Goal: Task Accomplishment & Management: Manage account settings

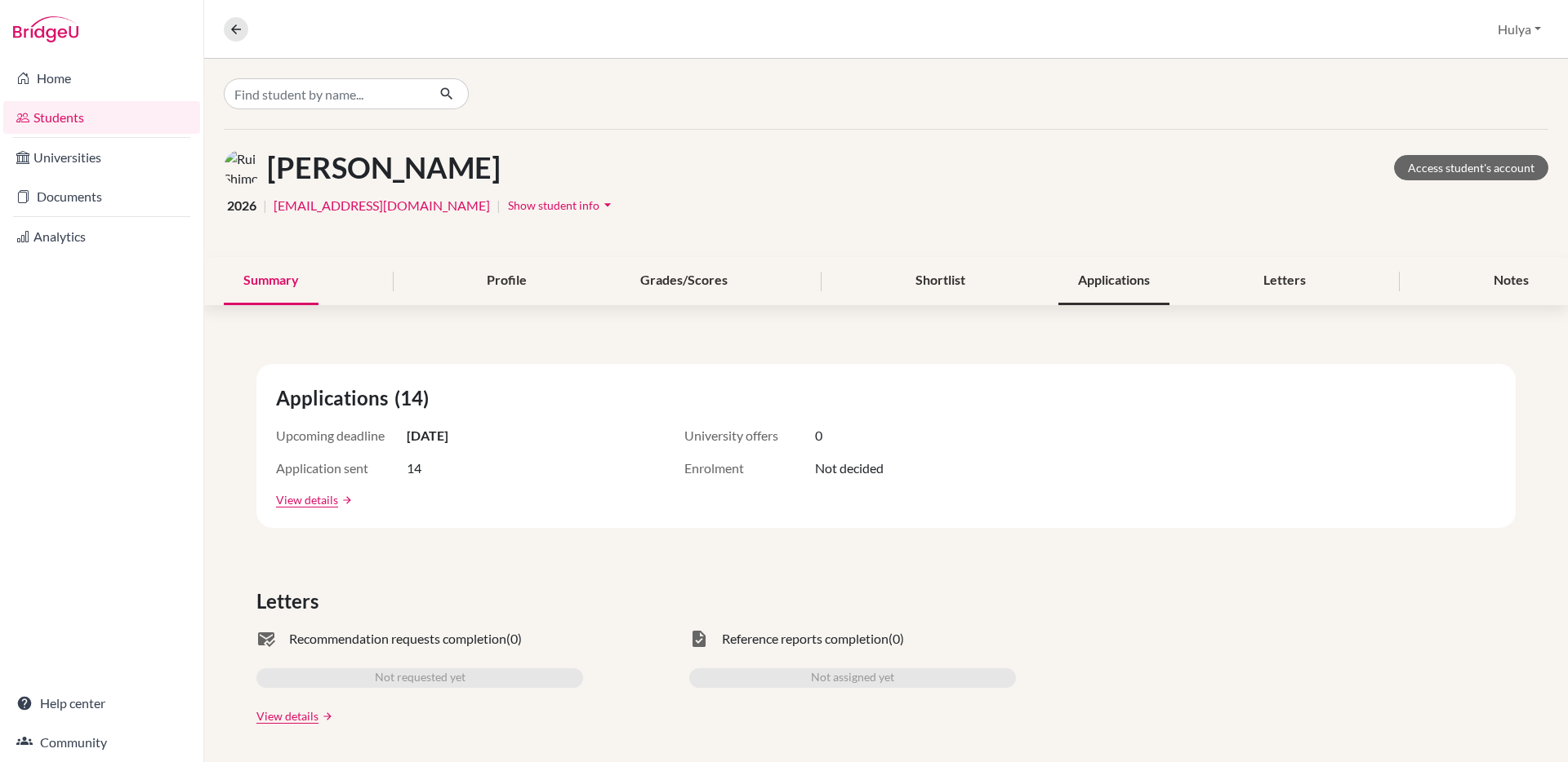
click at [1097, 263] on div "Applications" at bounding box center [1114, 281] width 111 height 48
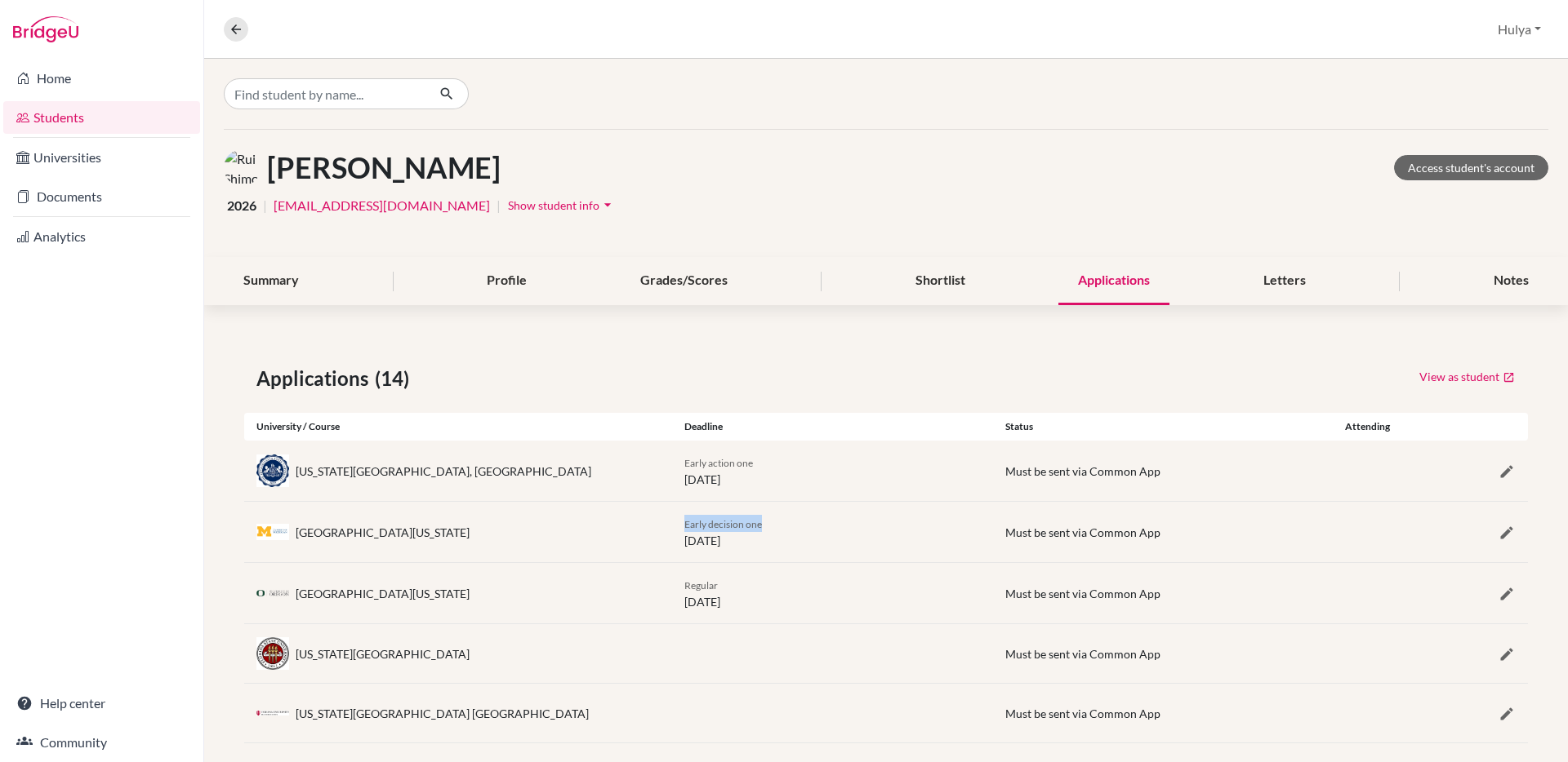
drag, startPoint x: 684, startPoint y: 524, endPoint x: 803, endPoint y: 527, distance: 119.0
click at [803, 527] on div "Early decision one 01 November 2025" at bounding box center [832, 532] width 321 height 34
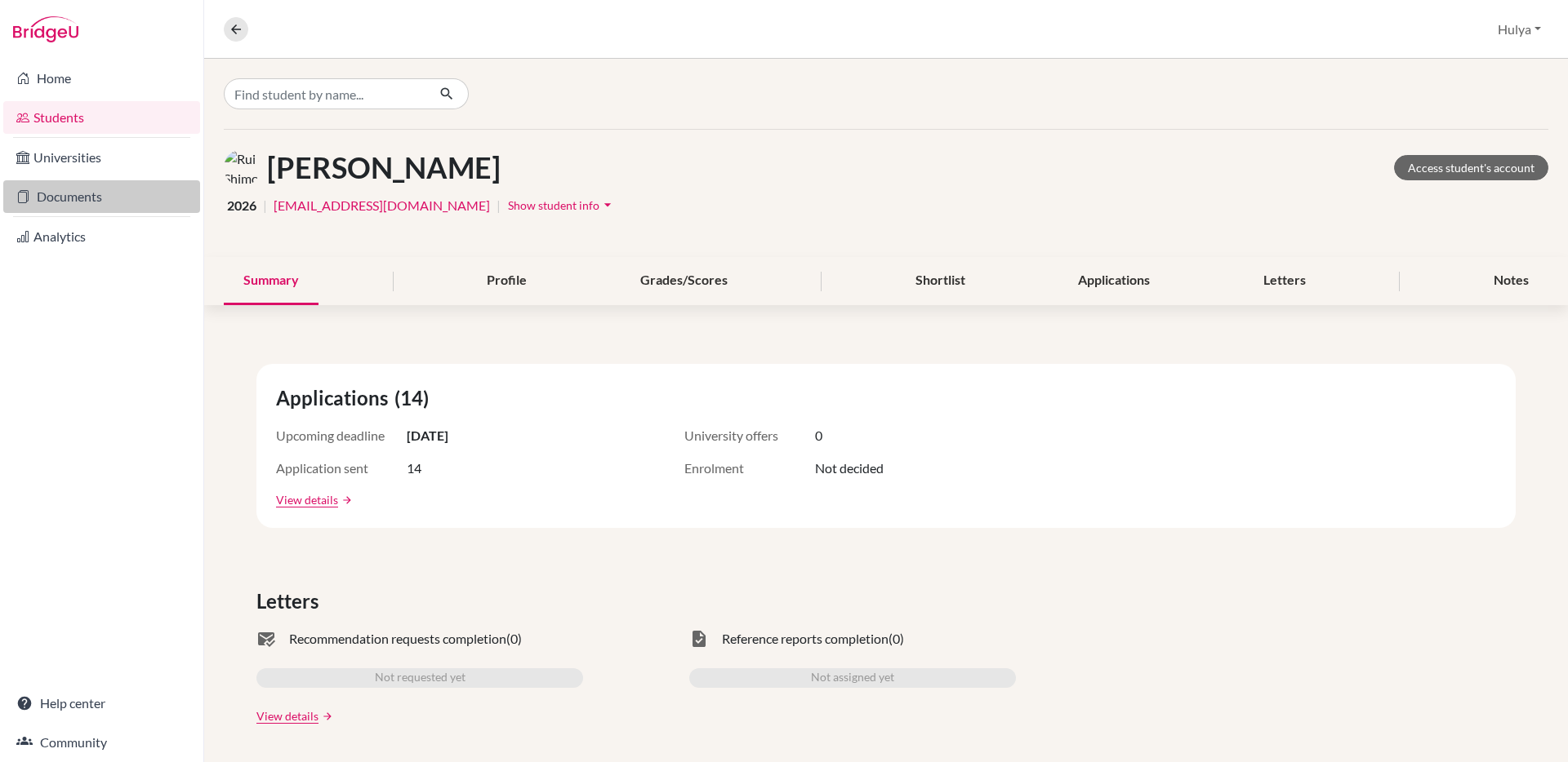
click at [81, 209] on link "Documents" at bounding box center [101, 196] width 197 height 32
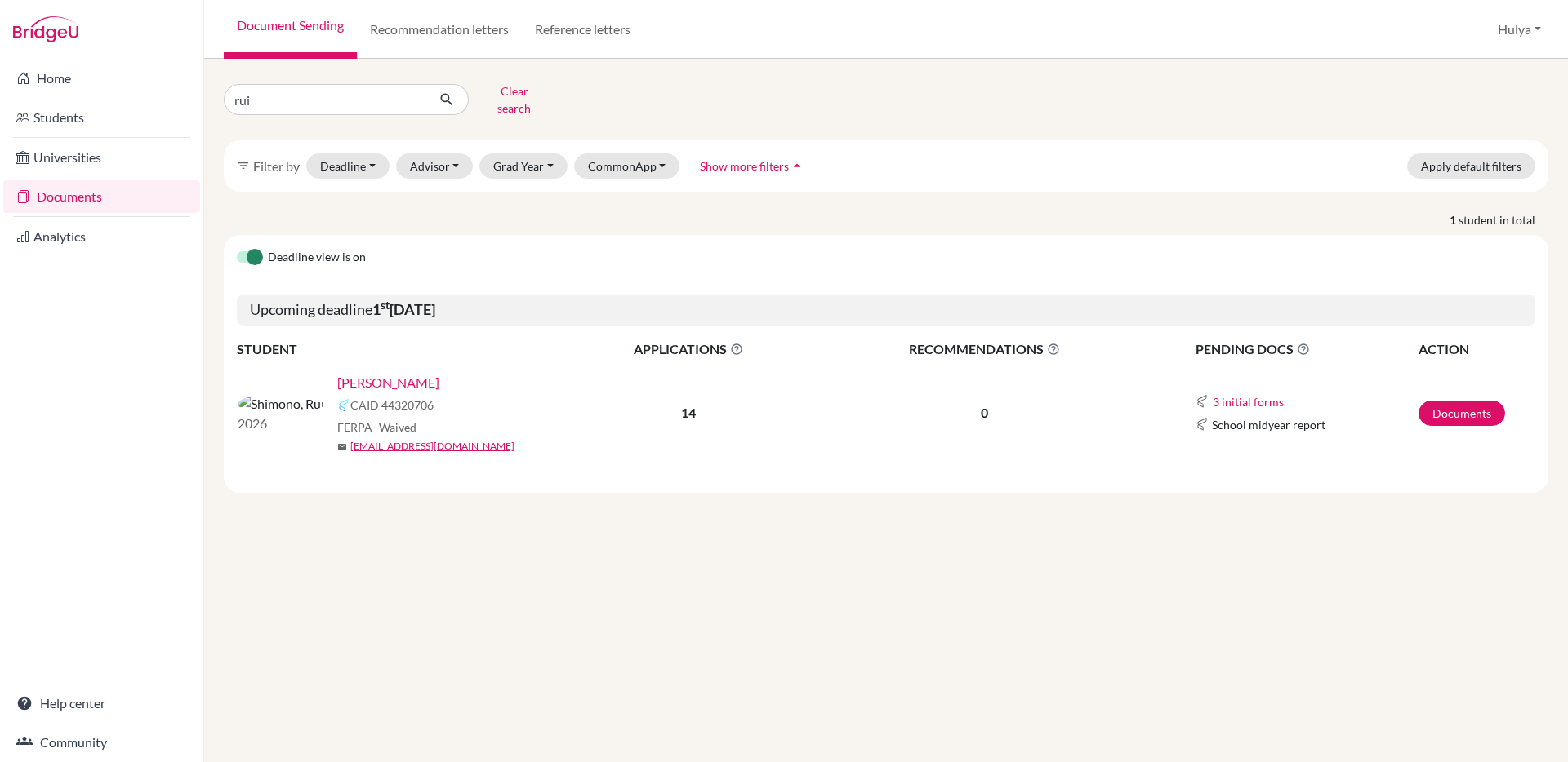
click at [338, 377] on link "[PERSON_NAME]" at bounding box center [388, 383] width 102 height 20
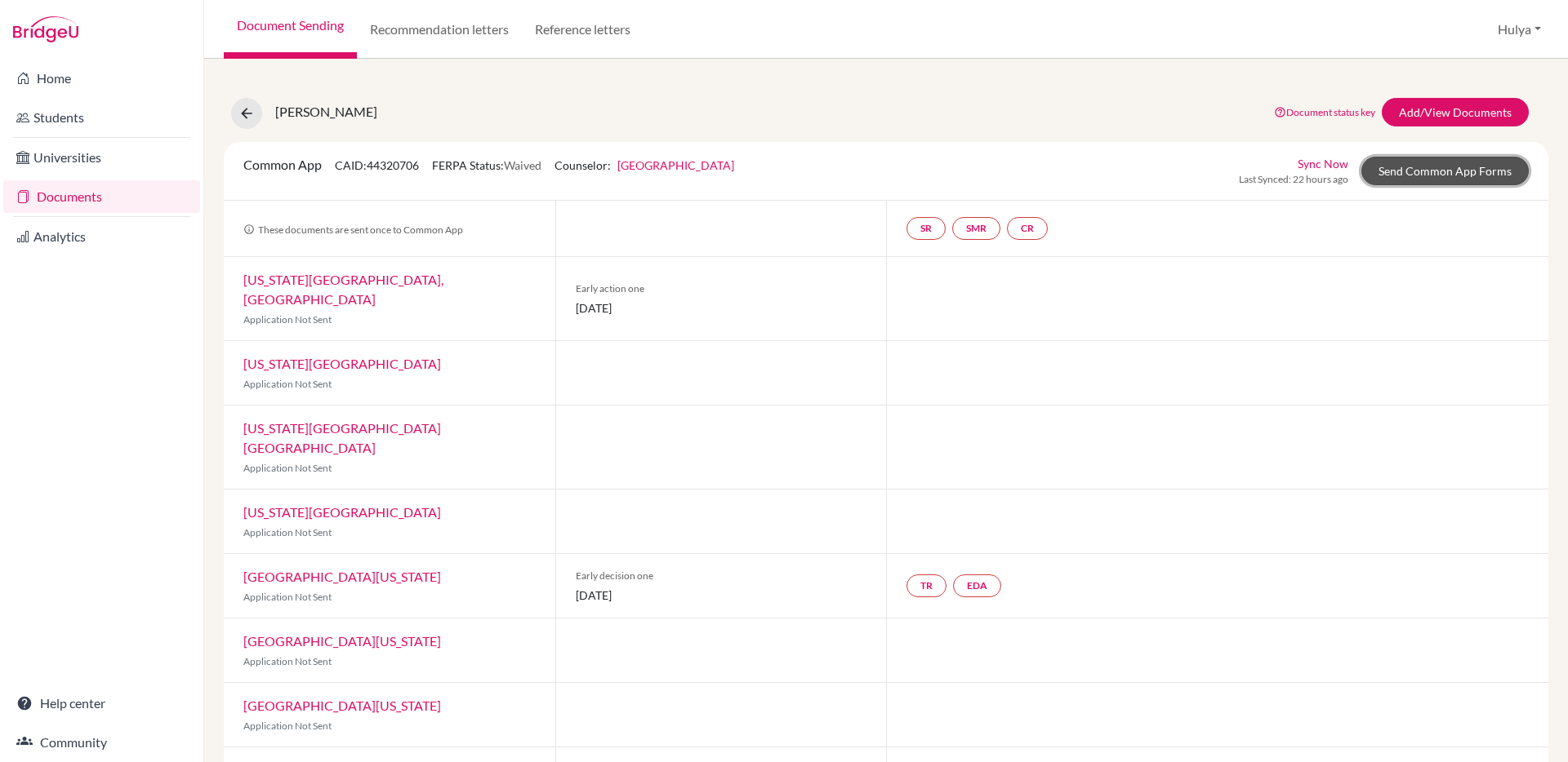
click at [1445, 165] on link "Send Common App Forms" at bounding box center [1444, 171] width 167 height 28
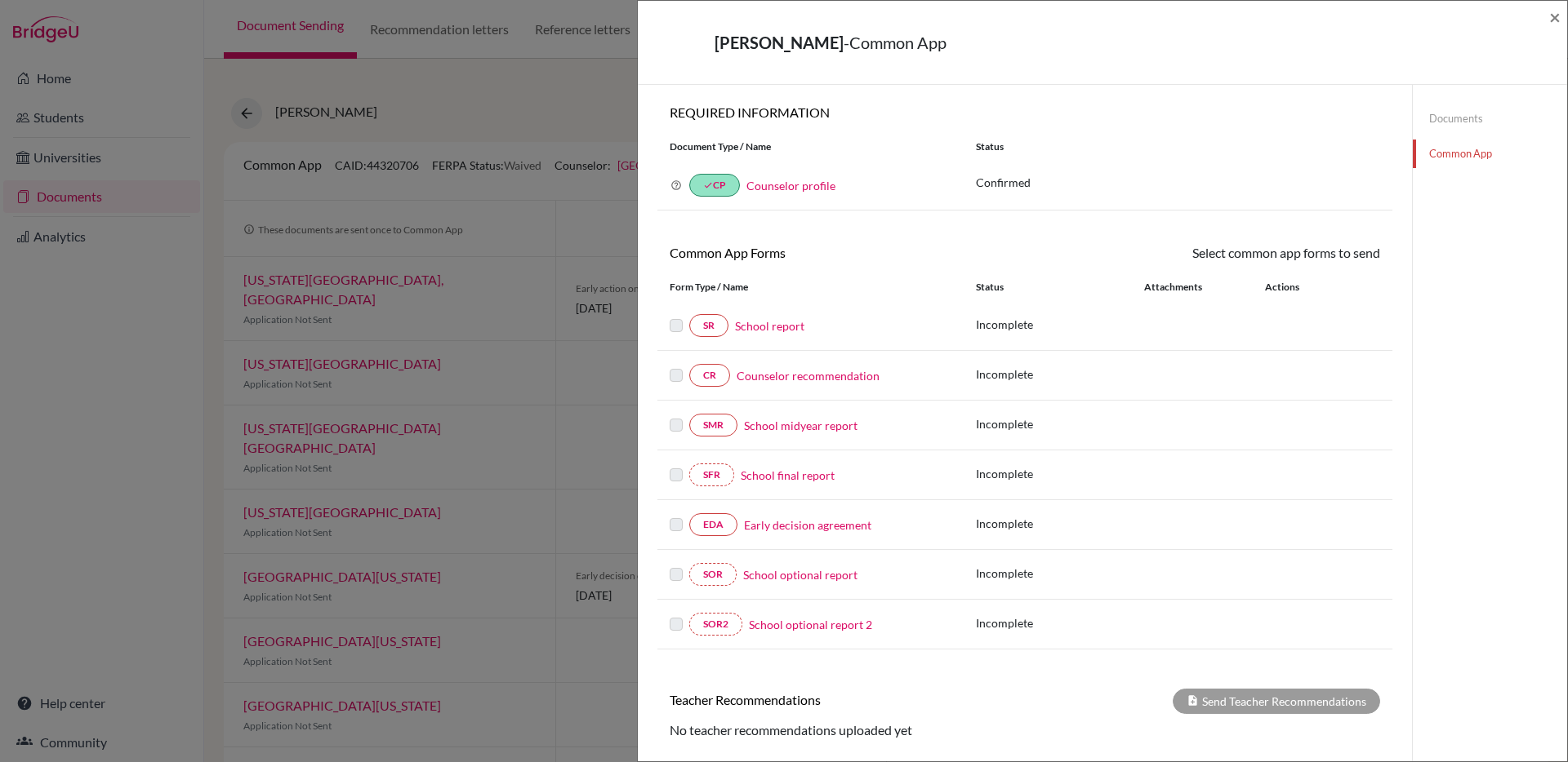
scroll to position [155, 0]
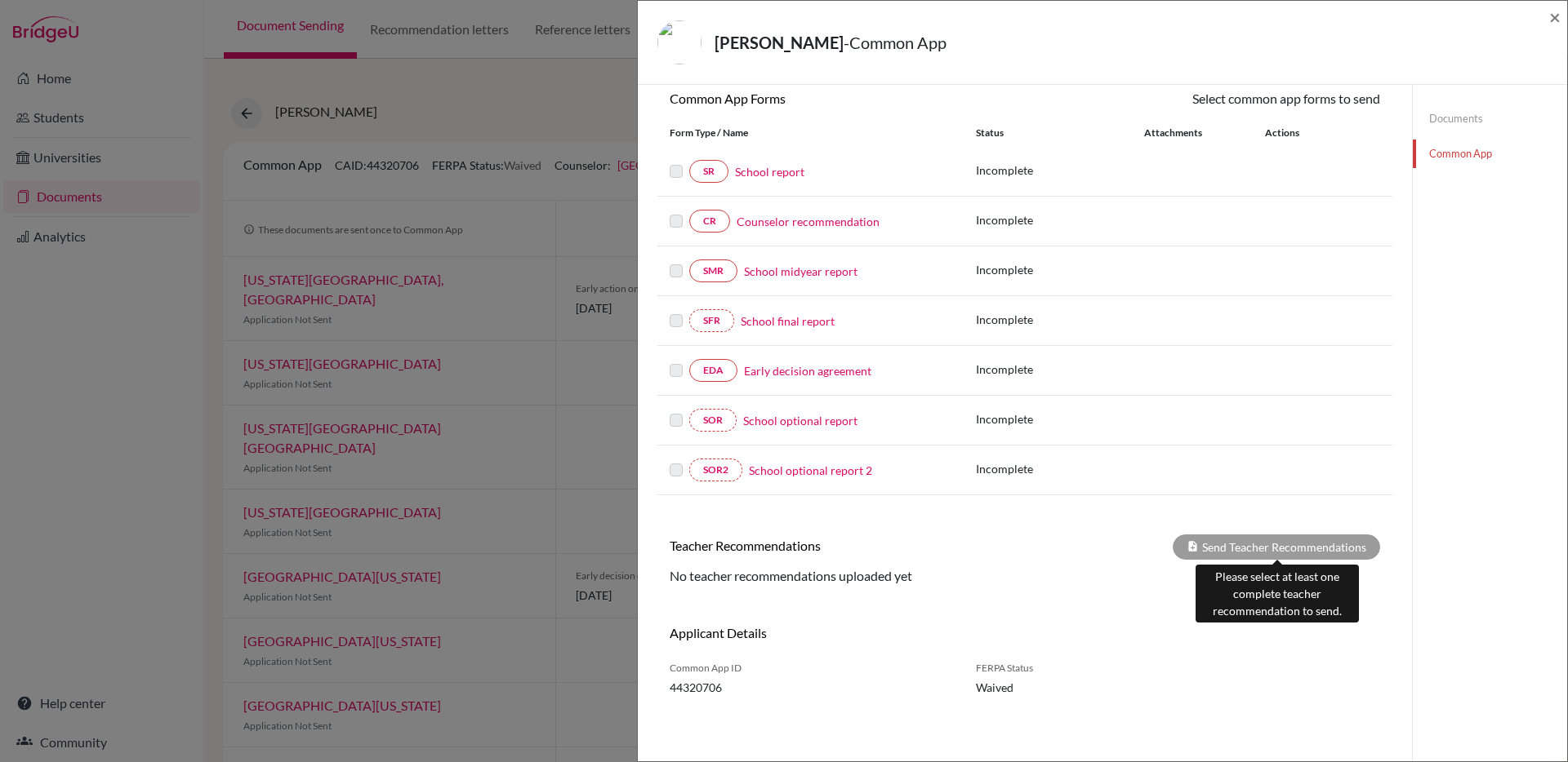
click at [1285, 537] on div "Send Teacher Recommendations" at bounding box center [1275, 547] width 207 height 25
click at [777, 636] on h6 "Applicant Details" at bounding box center [841, 632] width 343 height 16
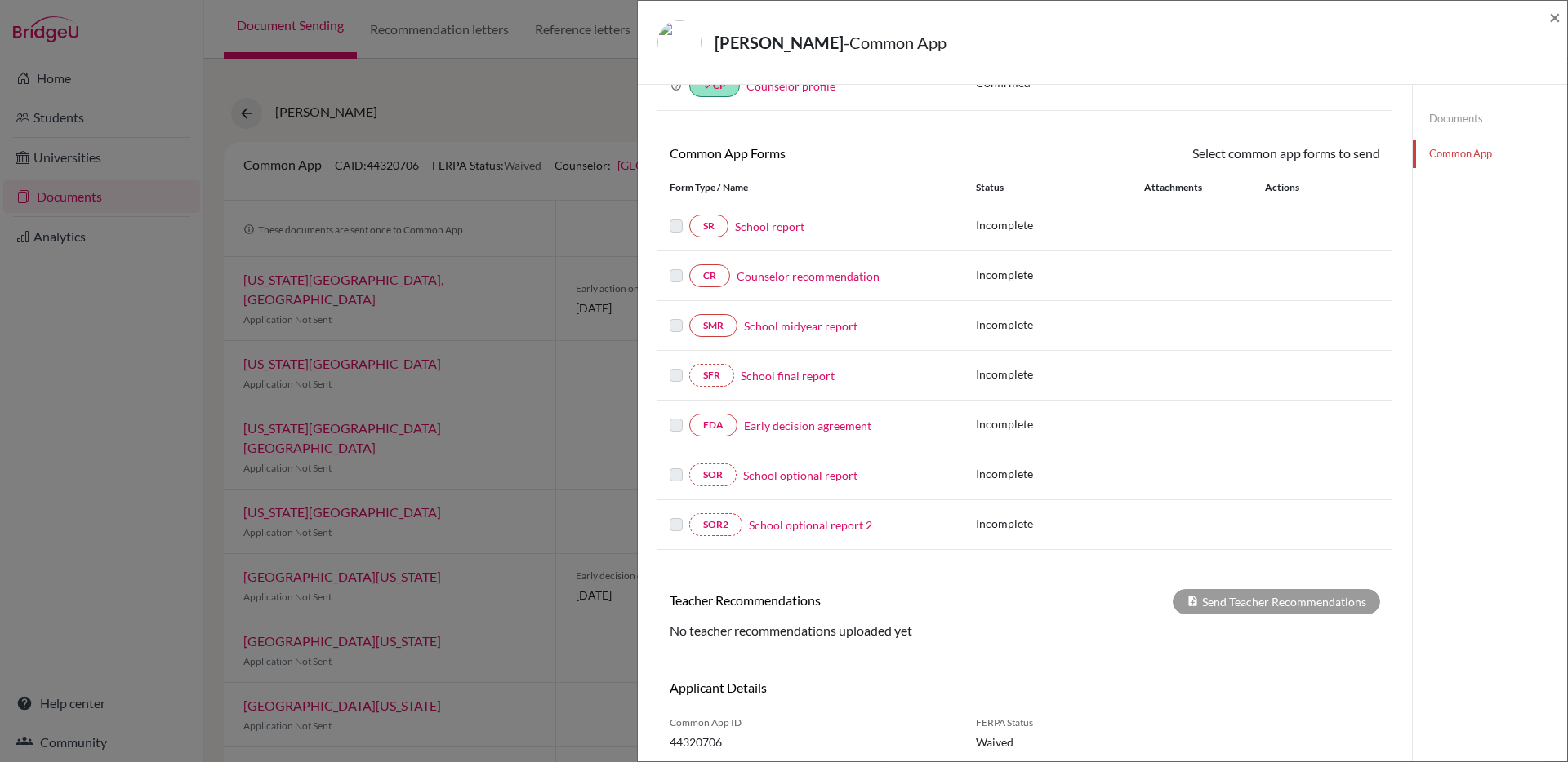
scroll to position [0, 0]
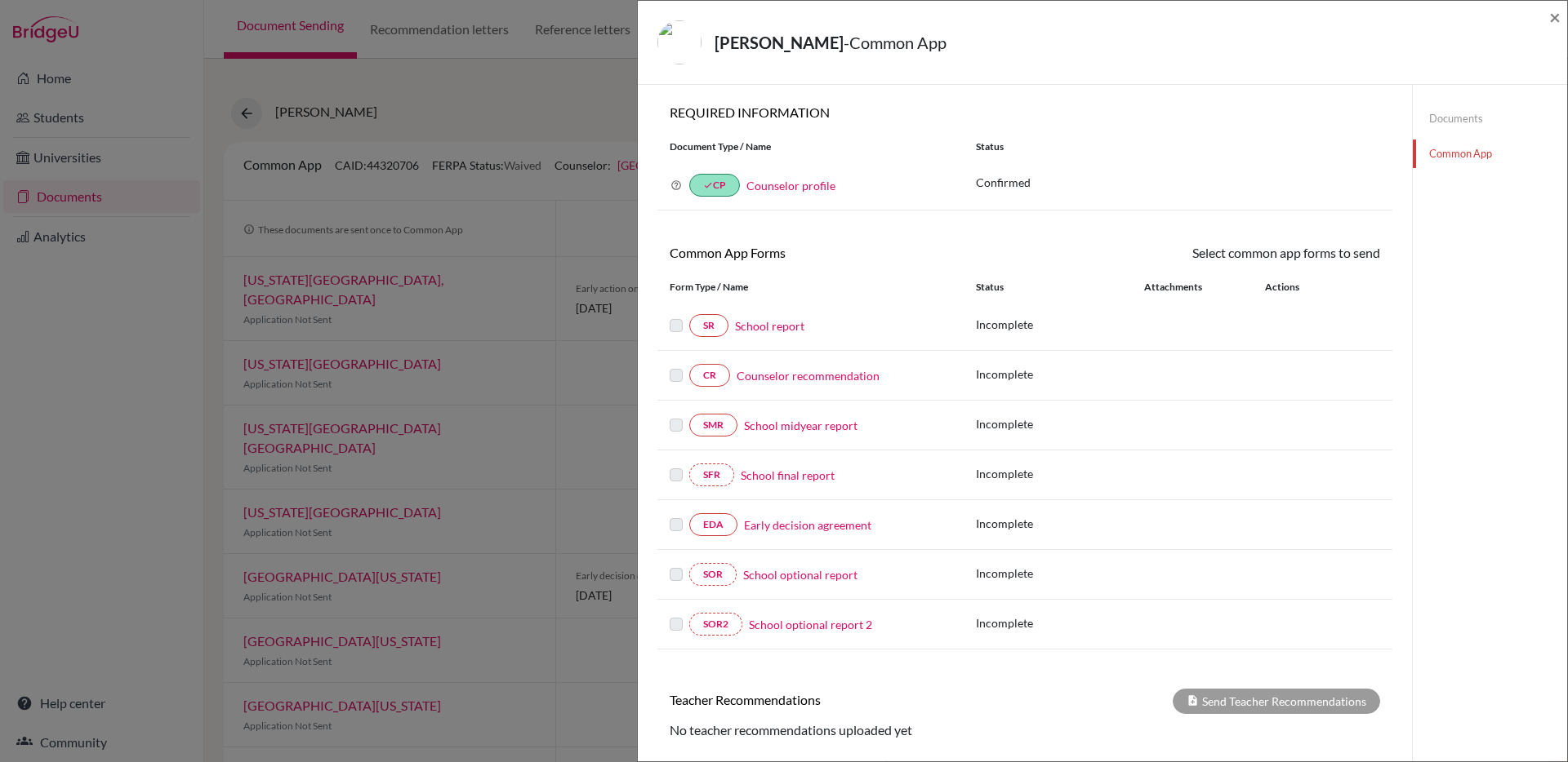
click at [1441, 114] on link "Documents" at bounding box center [1490, 119] width 155 height 28
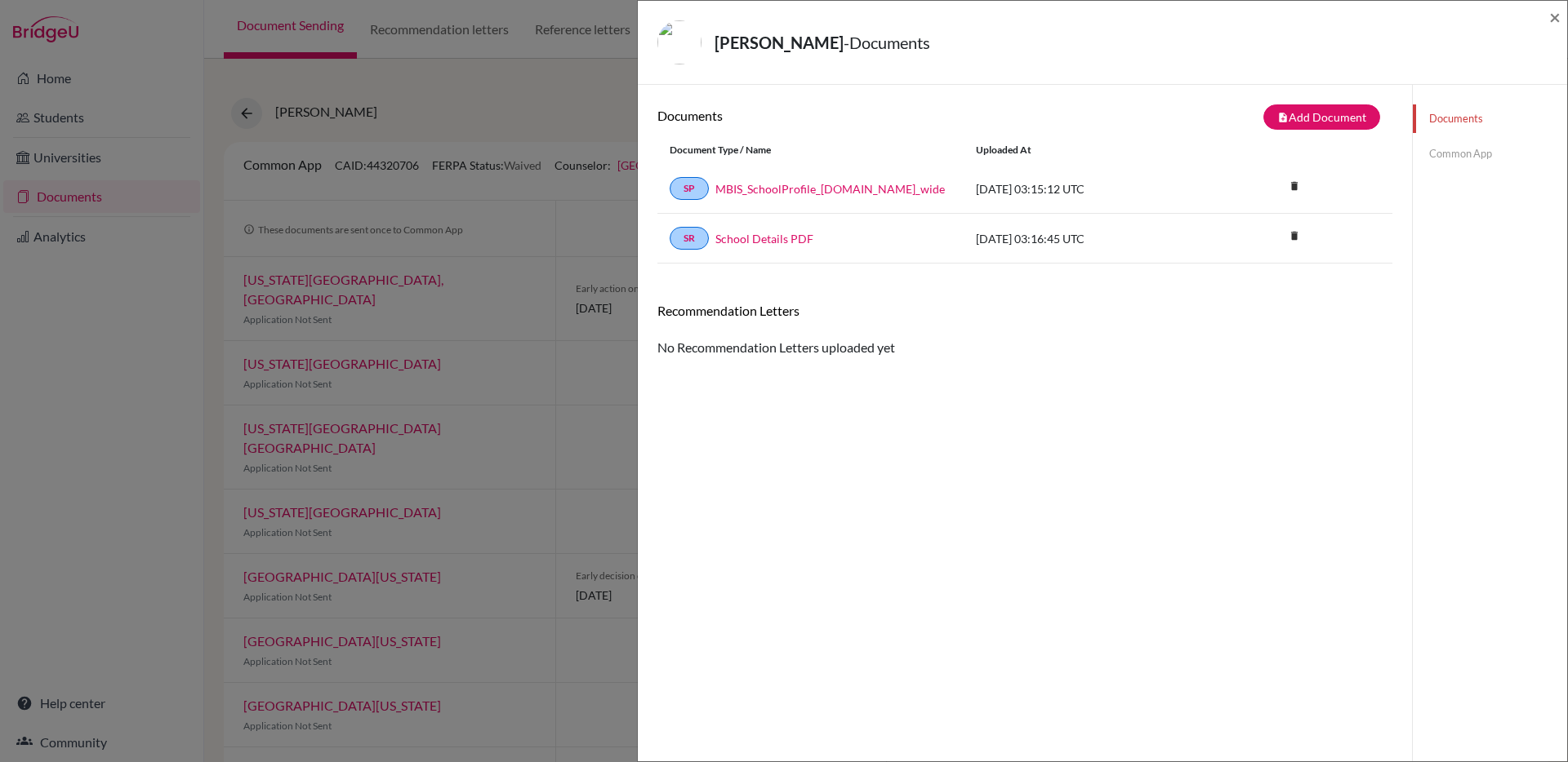
click at [806, 356] on div "Recommendation Letters No Recommendation Letters uploaded yet" at bounding box center [1025, 330] width 735 height 55
click at [540, 339] on div "Shimono, Rui - Documents × Documents note_add Add Document Document type Change…" at bounding box center [784, 381] width 1568 height 762
click at [1554, 12] on span "×" at bounding box center [1555, 17] width 12 height 23
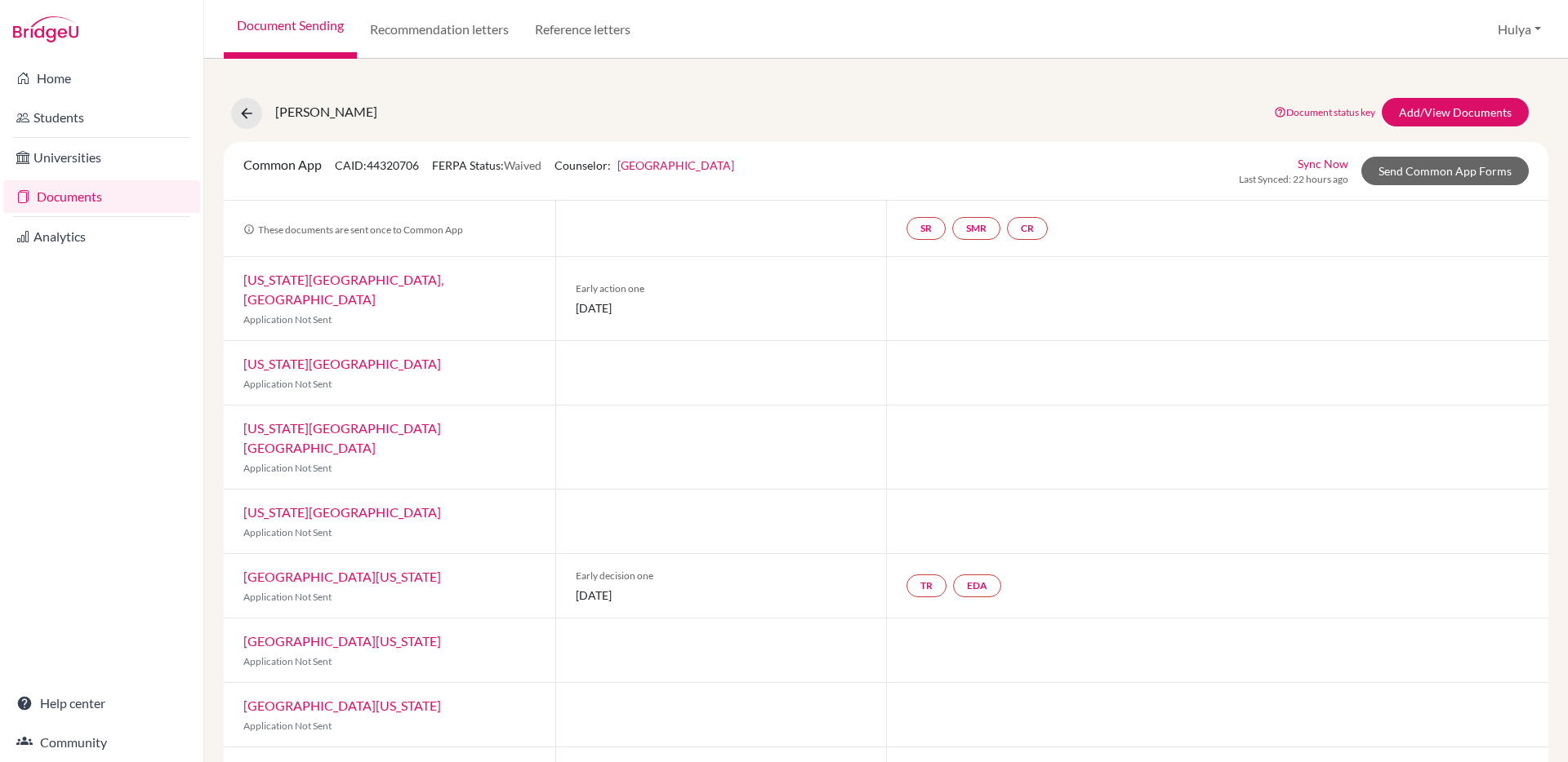
click at [335, 569] on link "University of Michigan" at bounding box center [343, 577] width 198 height 16
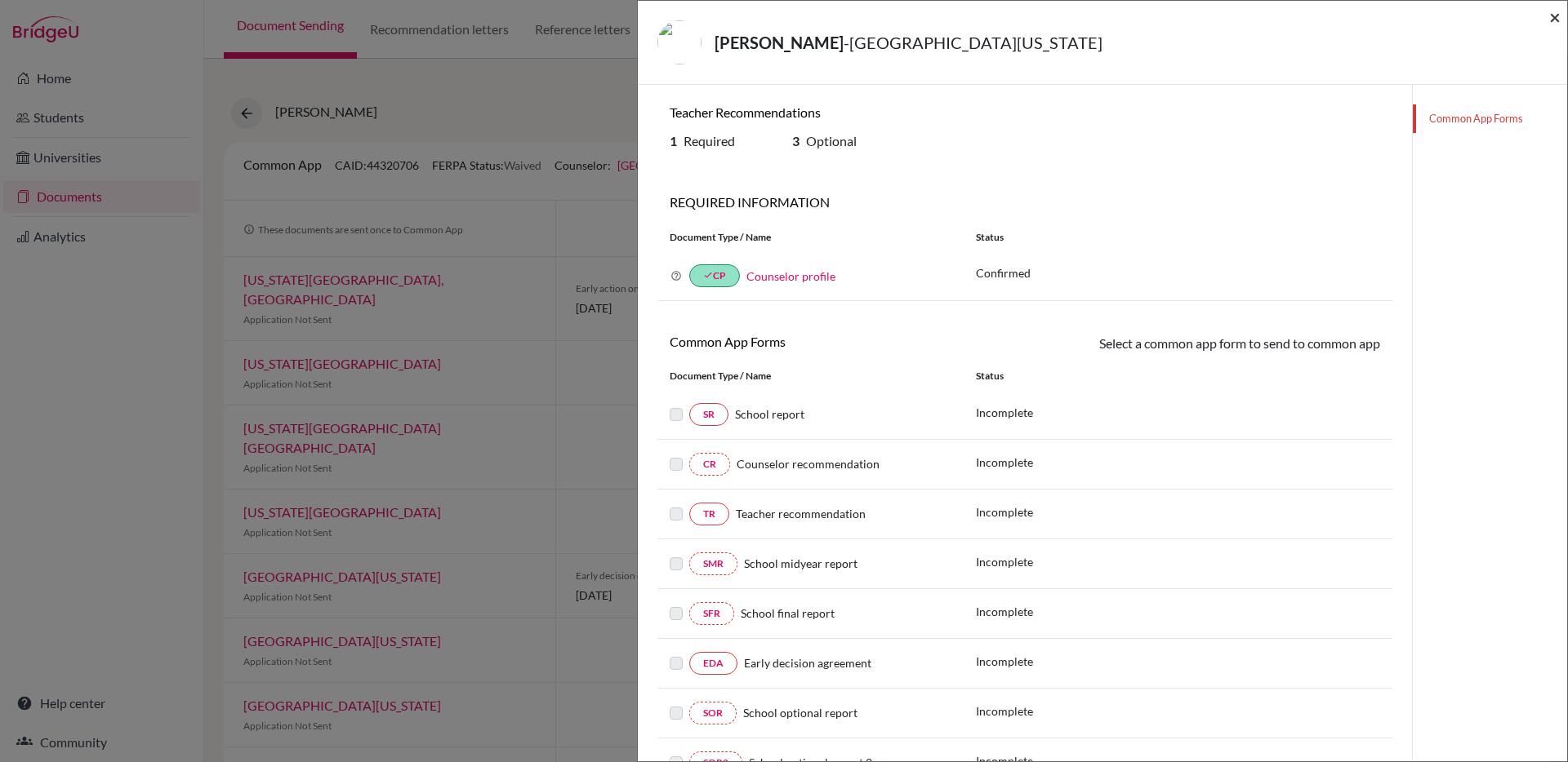
click at [1550, 20] on span "×" at bounding box center [1555, 17] width 12 height 23
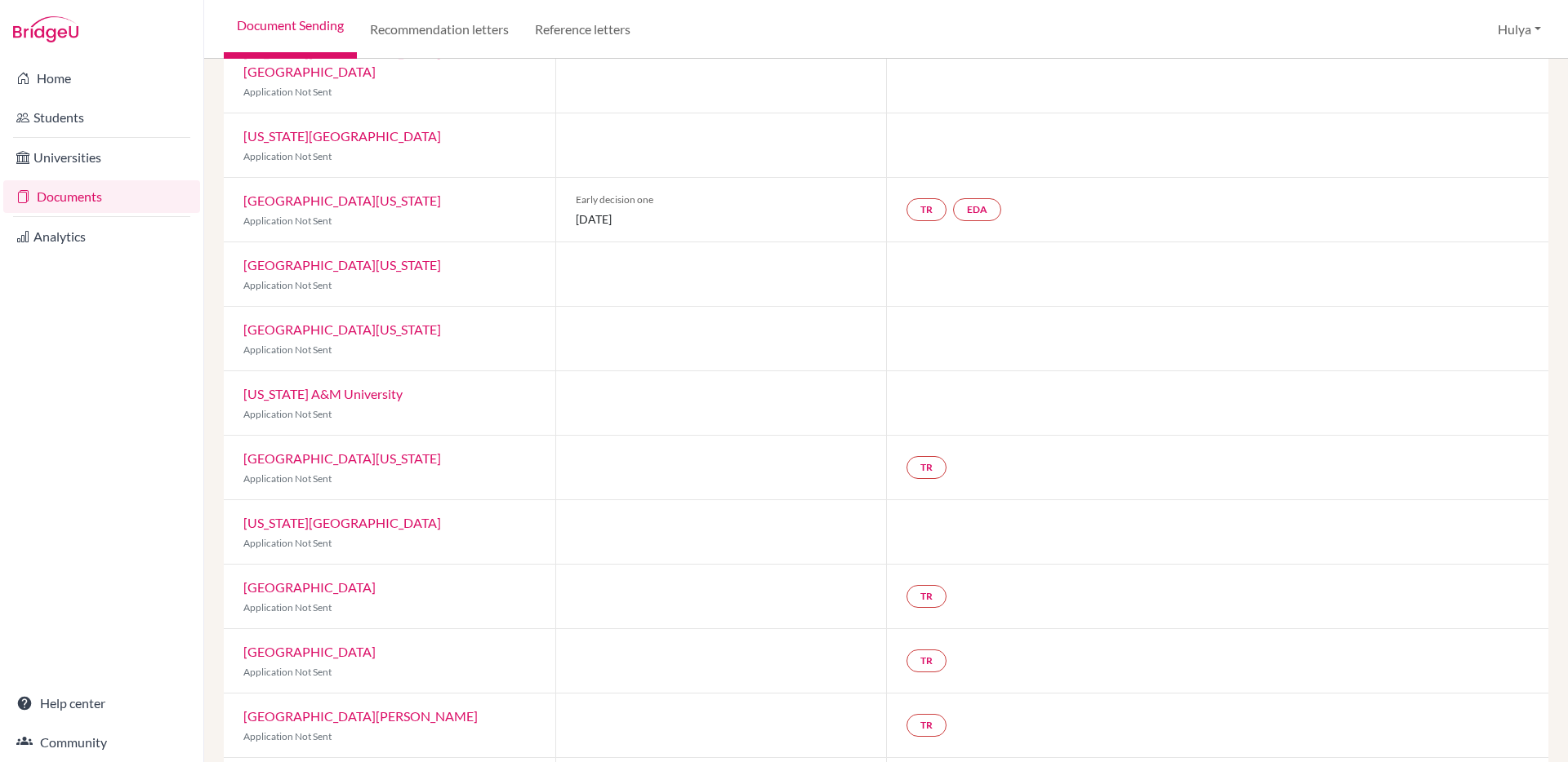
scroll to position [416, 0]
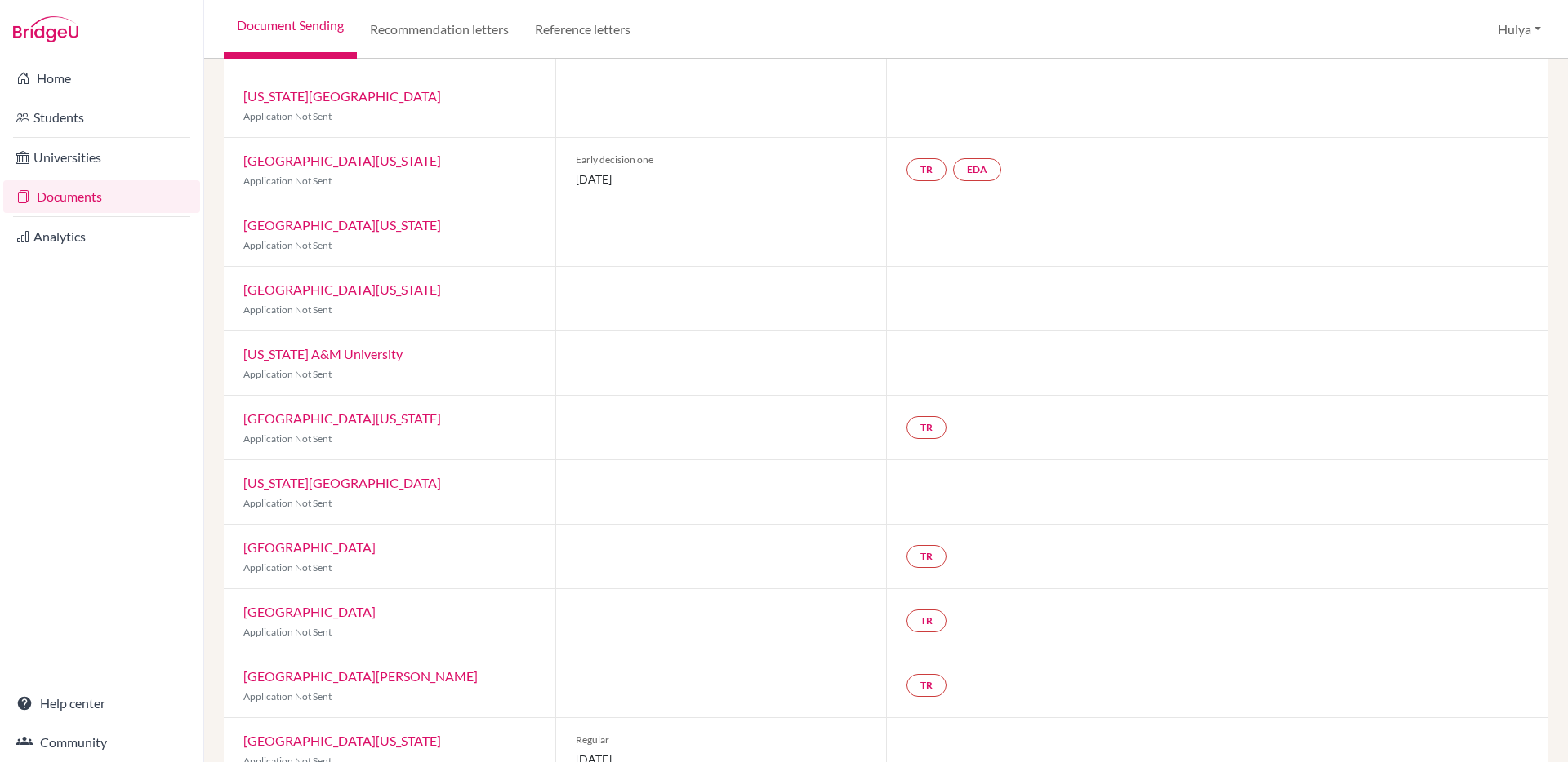
click at [346, 668] on link "Santa Clara University" at bounding box center [361, 676] width 234 height 16
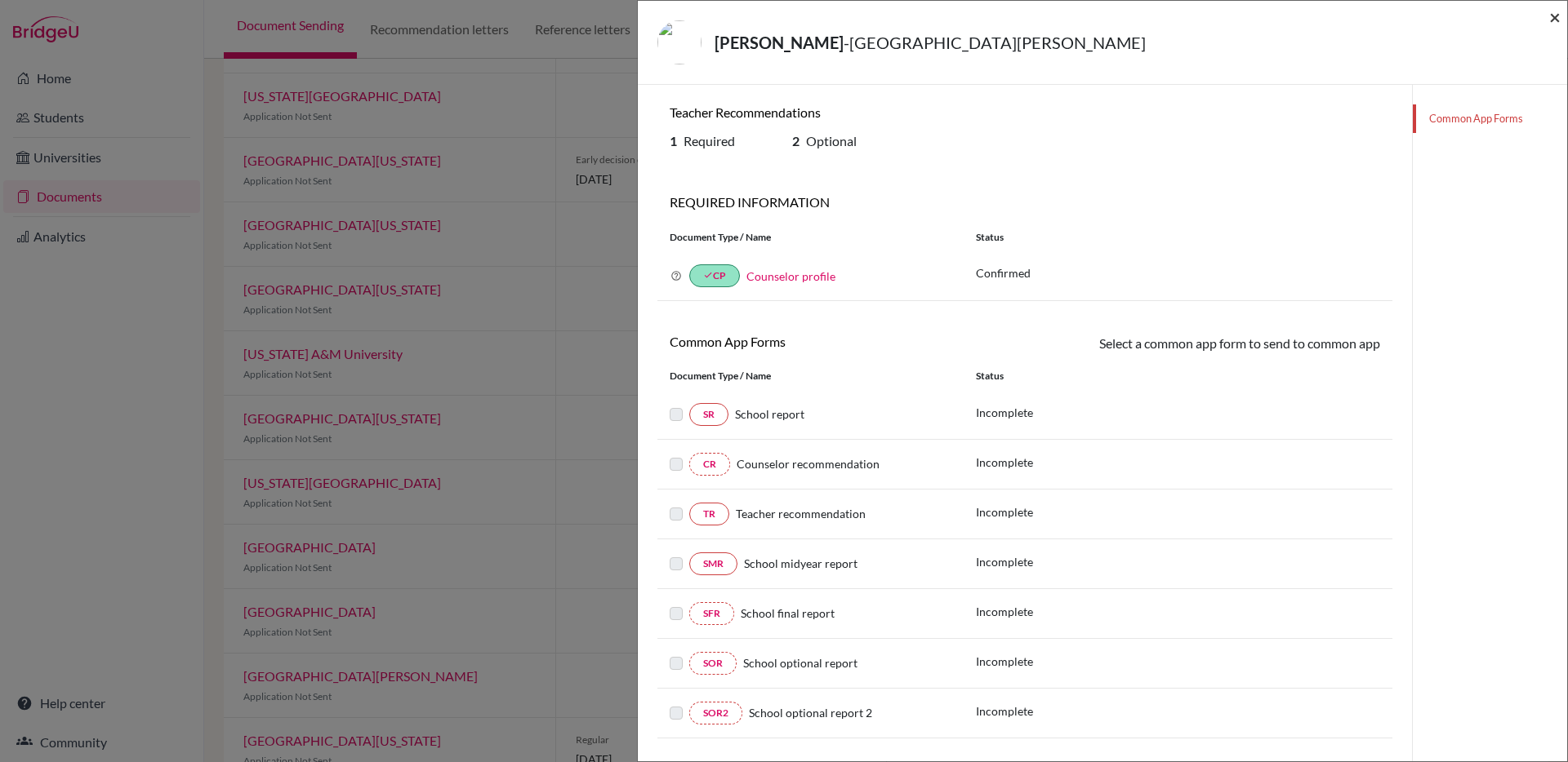
click at [1551, 20] on span "×" at bounding box center [1555, 17] width 12 height 23
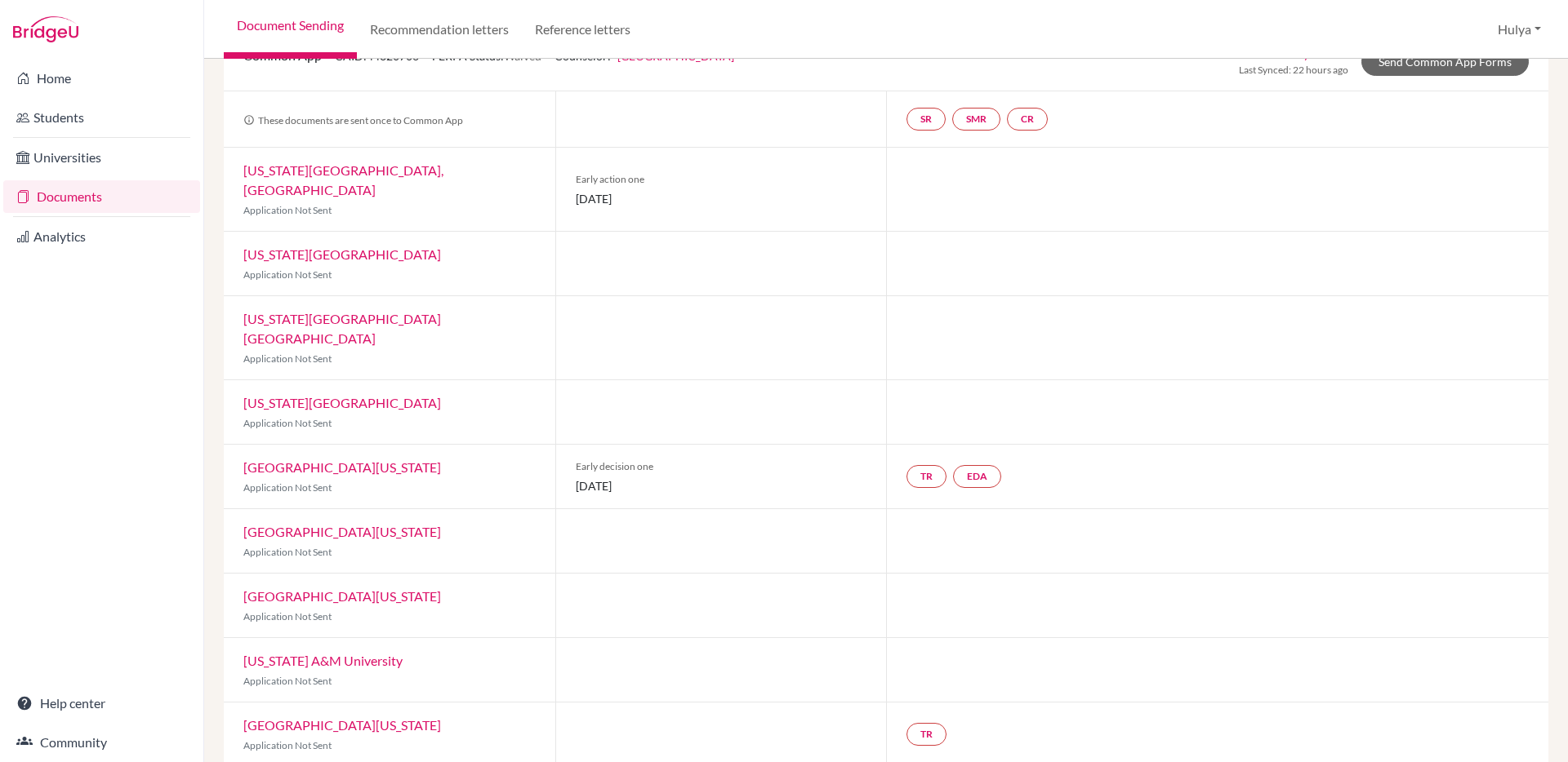
scroll to position [223, 0]
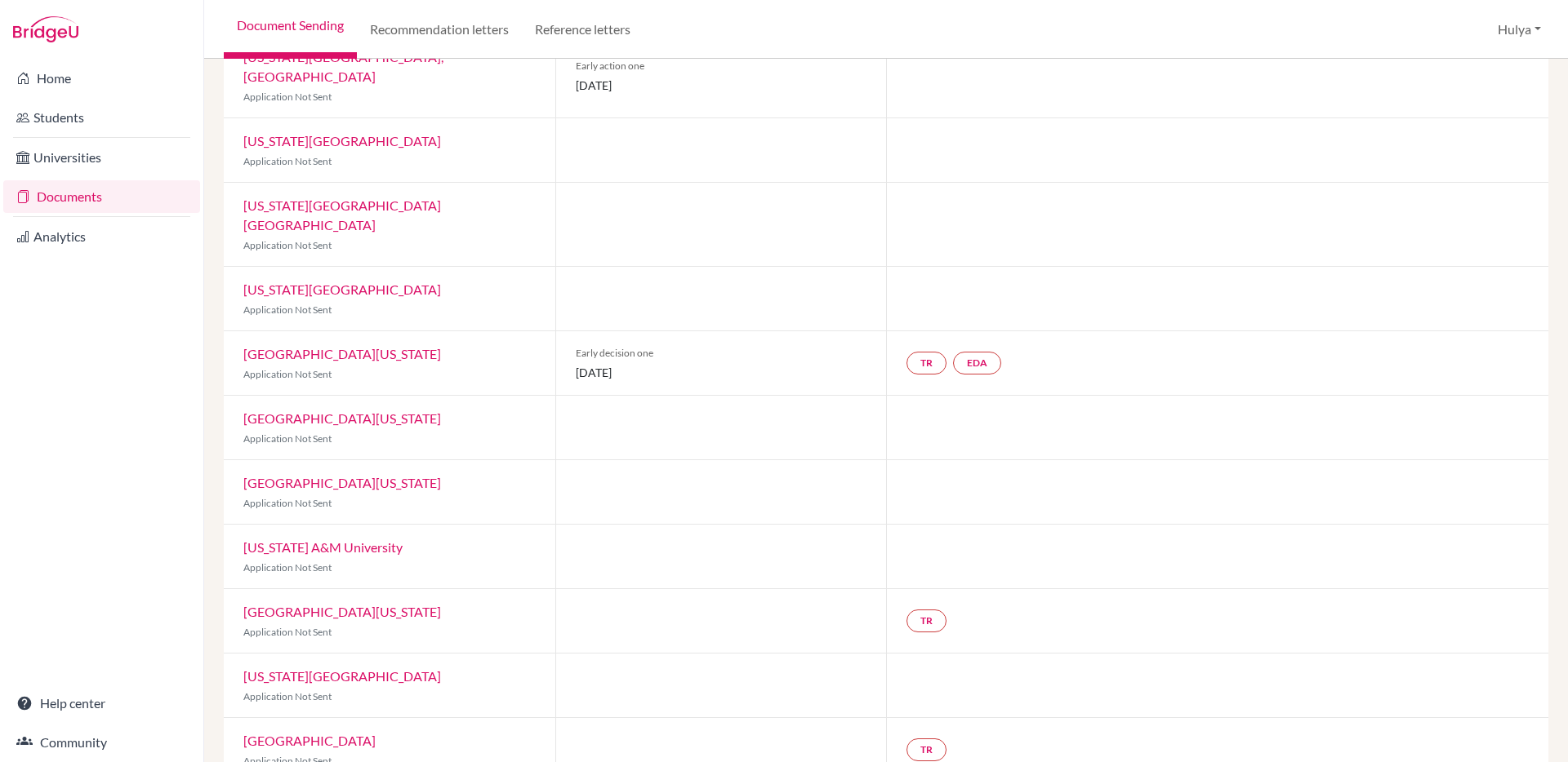
click at [357, 282] on link "Arizona State University" at bounding box center [343, 289] width 198 height 16
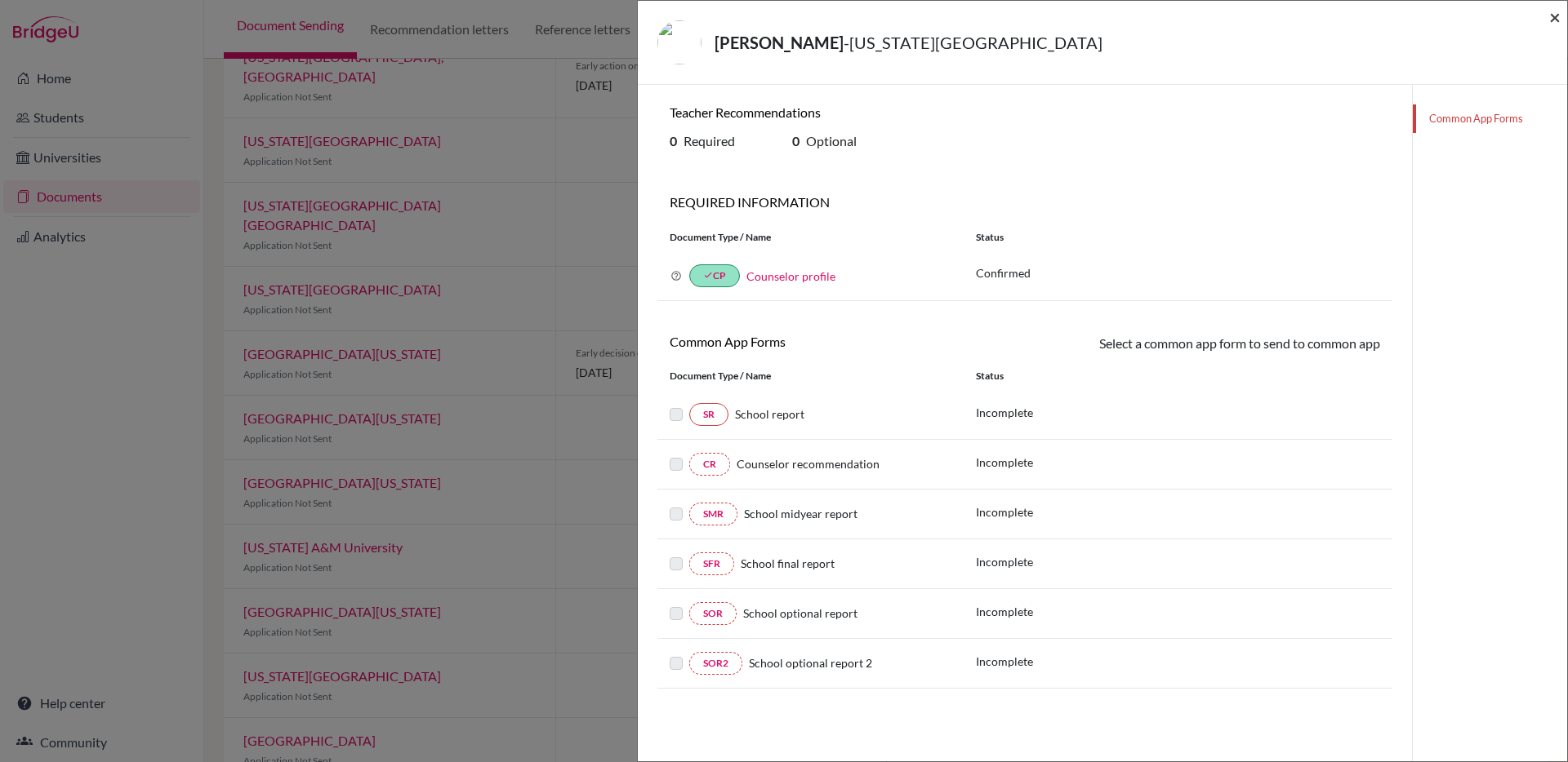
click at [1556, 21] on span "×" at bounding box center [1555, 17] width 12 height 23
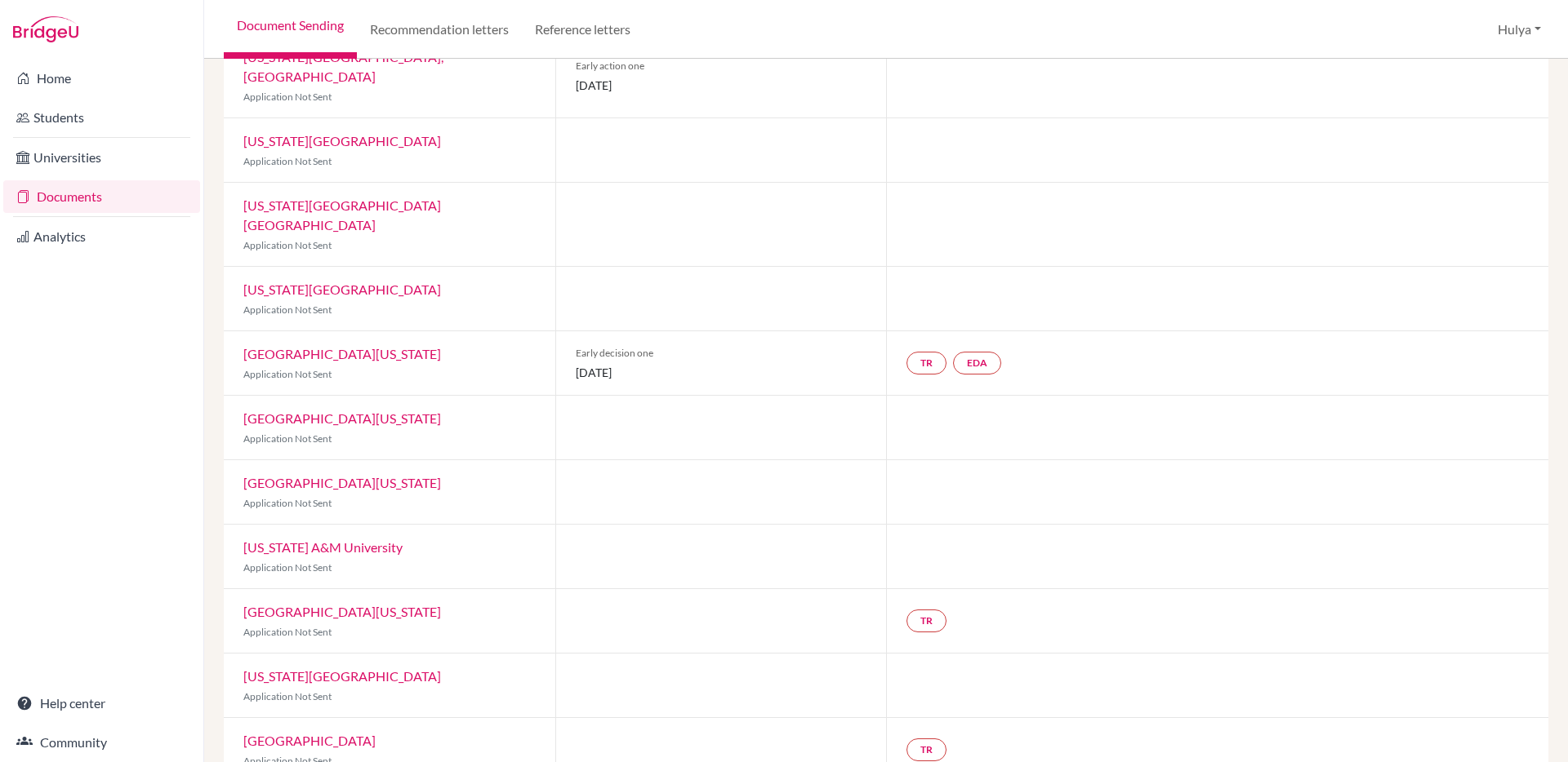
scroll to position [416, 0]
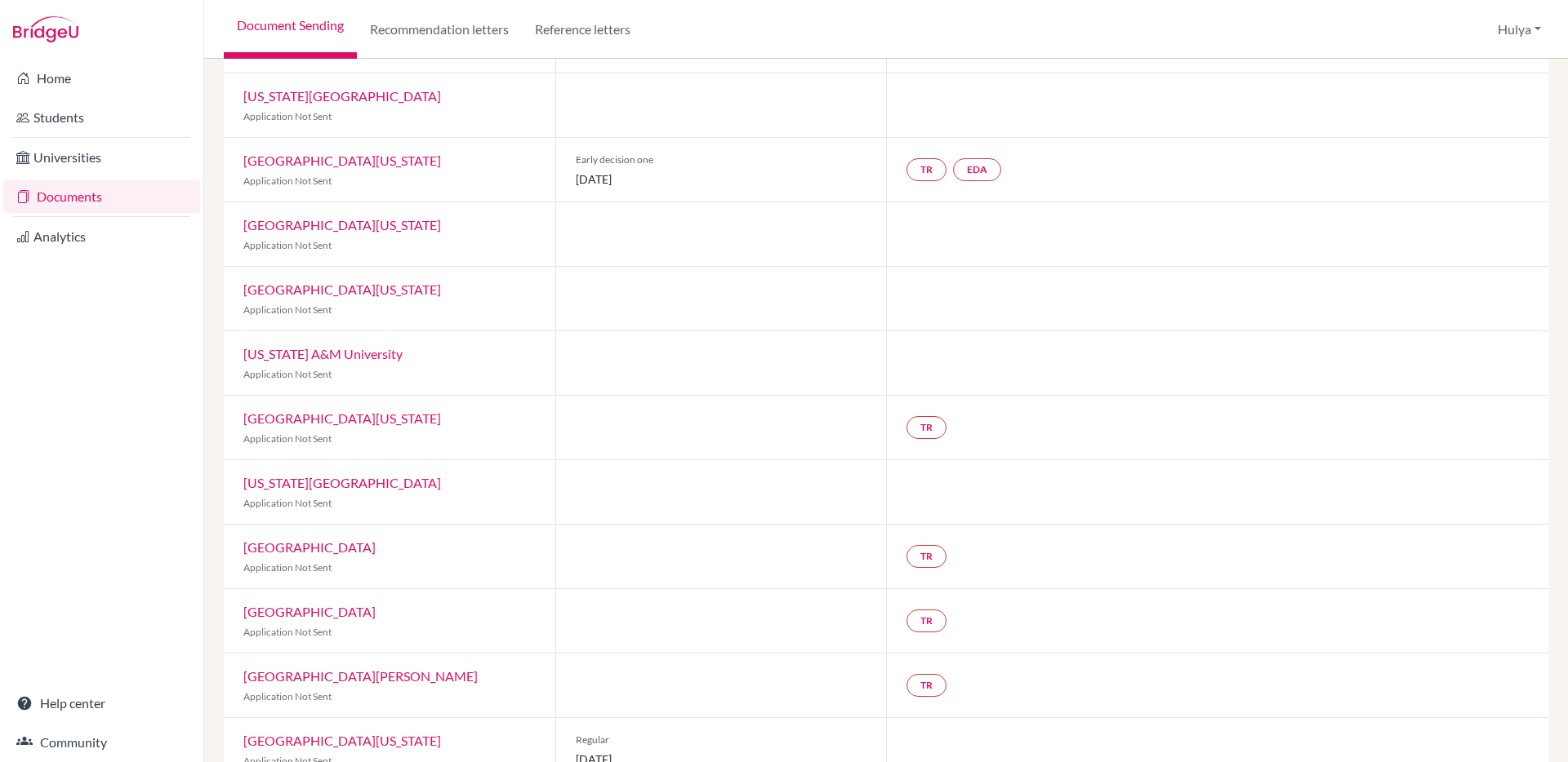
click at [376, 539] on link "Loyola Marymount University" at bounding box center [309, 547] width 132 height 16
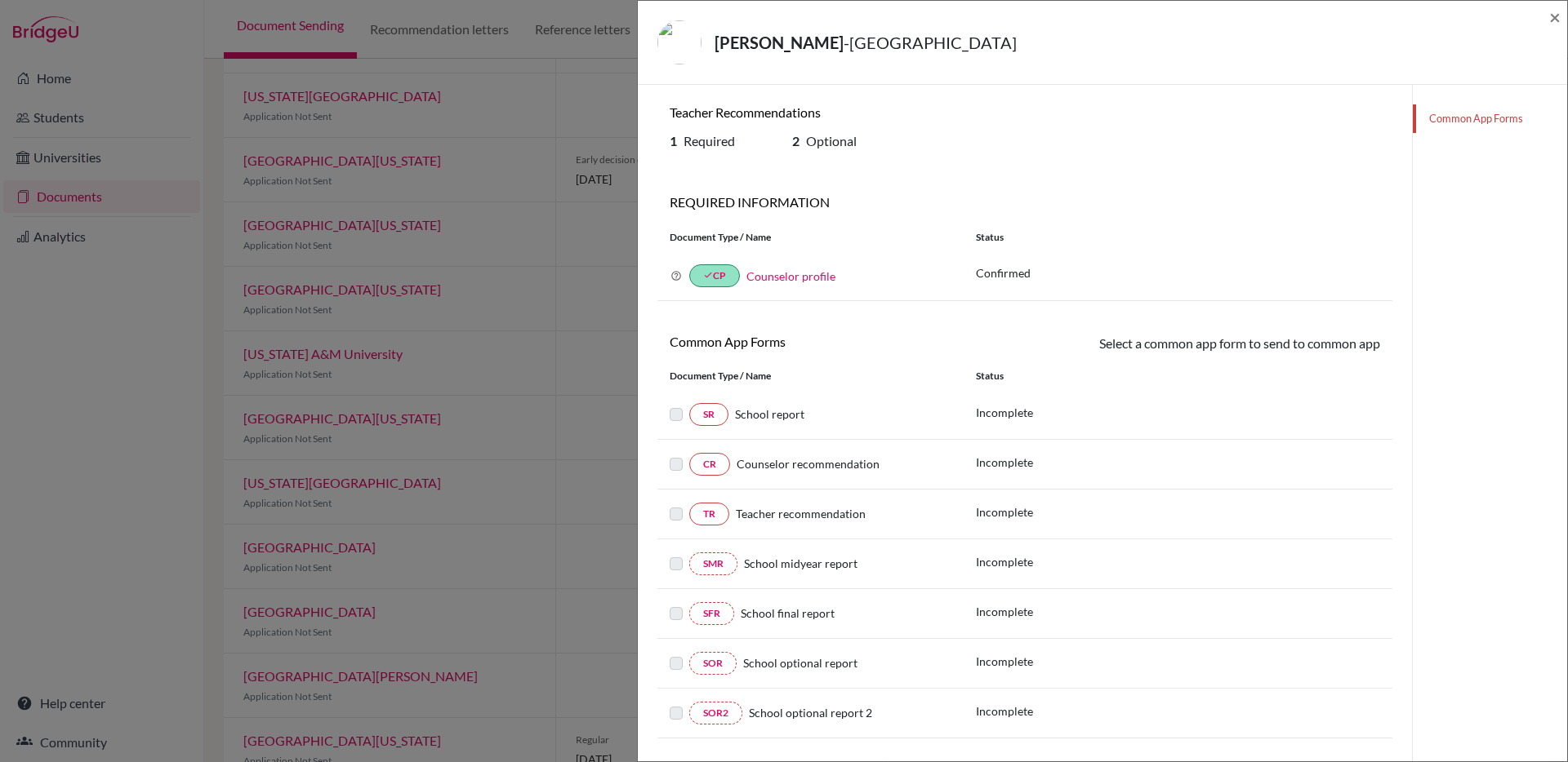
click at [1561, 20] on div "Shimono, Rui - Loyola Marymount University ×" at bounding box center [1102, 42] width 929 height 84
click at [1536, 22] on div "Shimono, Rui - Loyola Marymount University ×" at bounding box center [1102, 42] width 916 height 70
click at [1550, 22] on span "×" at bounding box center [1555, 17] width 12 height 23
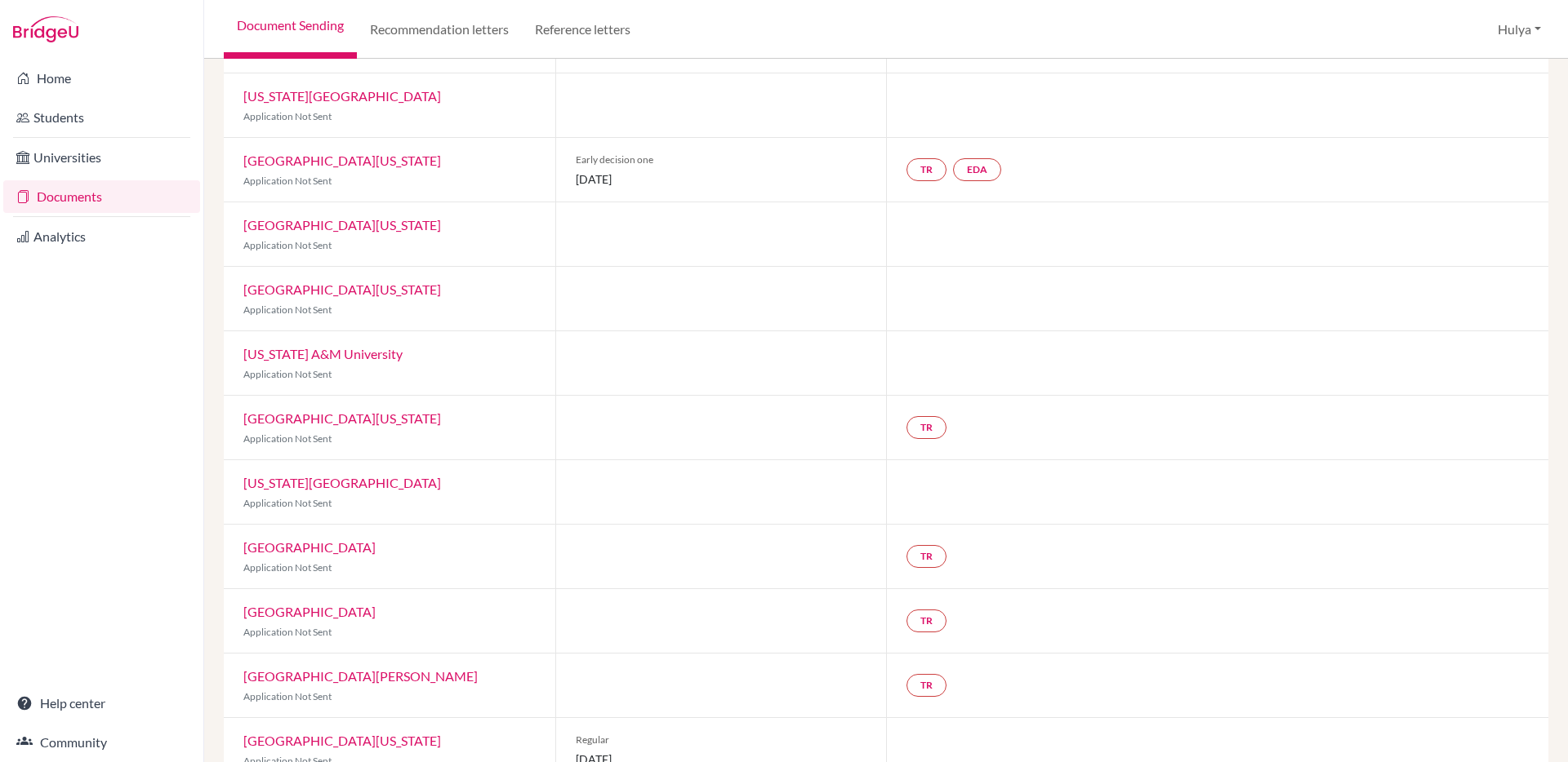
click at [338, 733] on link "University of Oregon" at bounding box center [343, 740] width 198 height 16
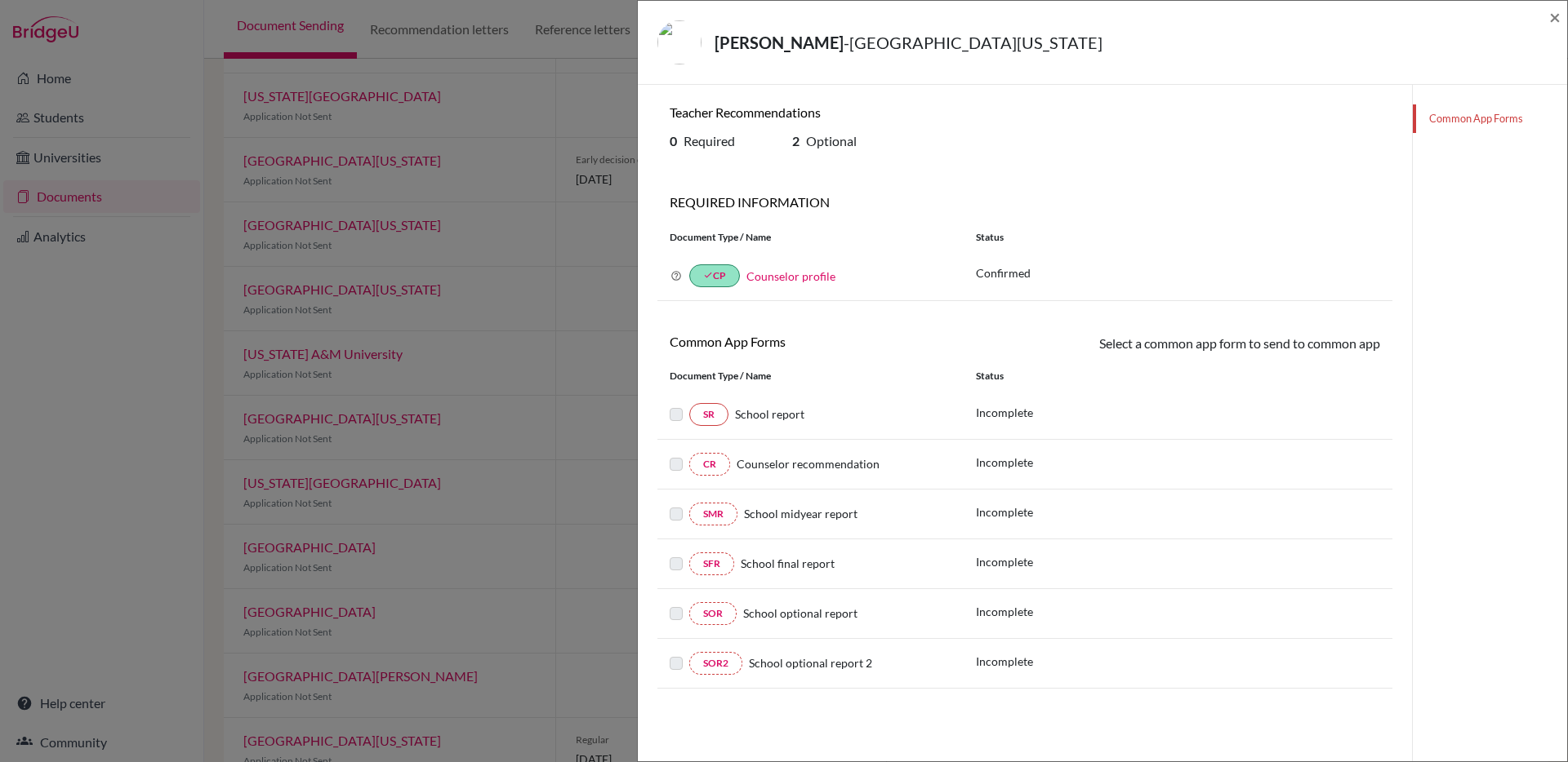
click at [1547, 12] on div "Shimono, Rui - University of Oregon ×" at bounding box center [1102, 42] width 916 height 70
click at [1552, 13] on span "×" at bounding box center [1555, 17] width 12 height 23
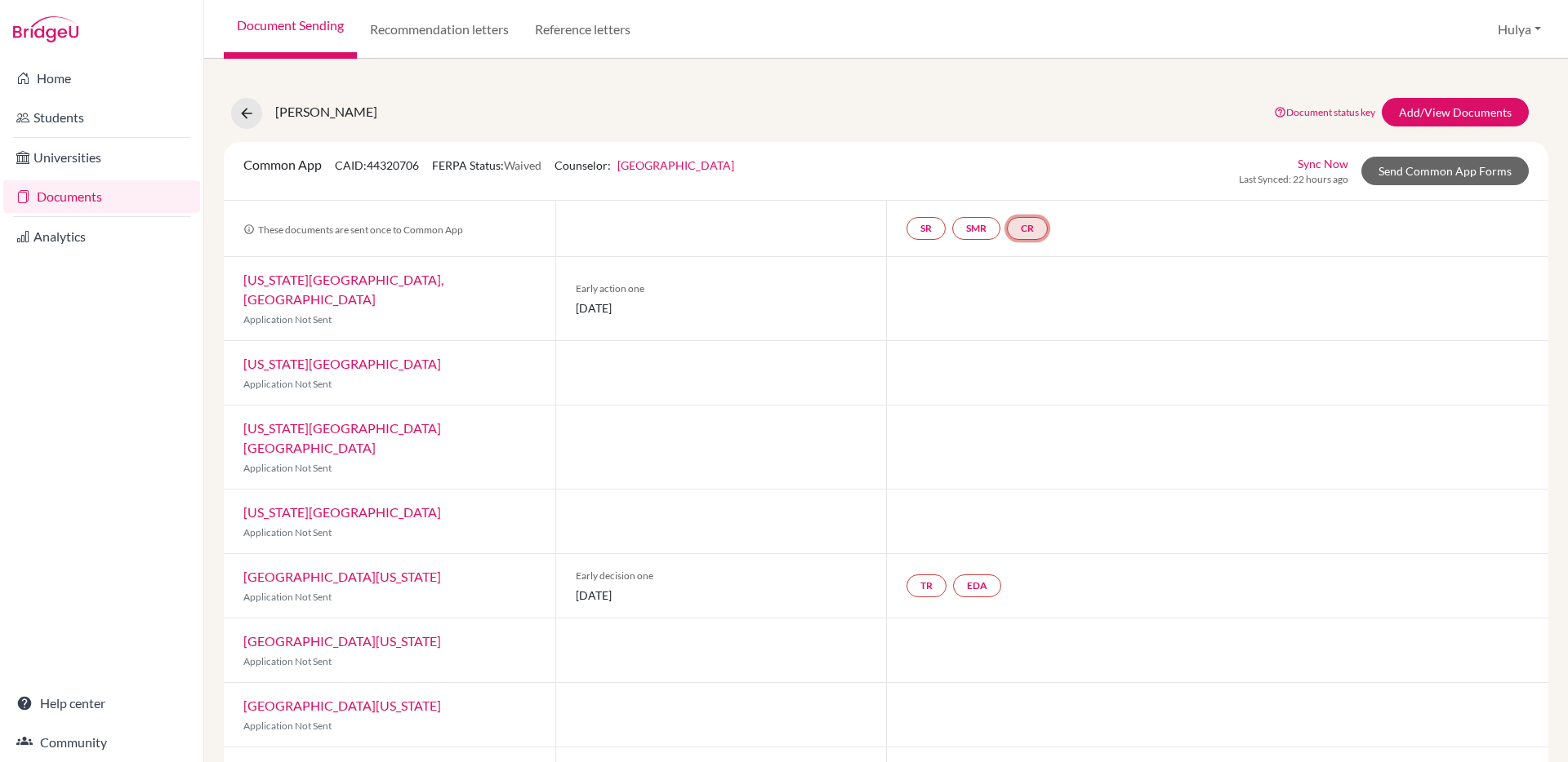
click at [1027, 224] on link "CR" at bounding box center [1027, 228] width 41 height 22
click at [357, 286] on link "Pennsylvania State University, University Park" at bounding box center [343, 289] width 200 height 35
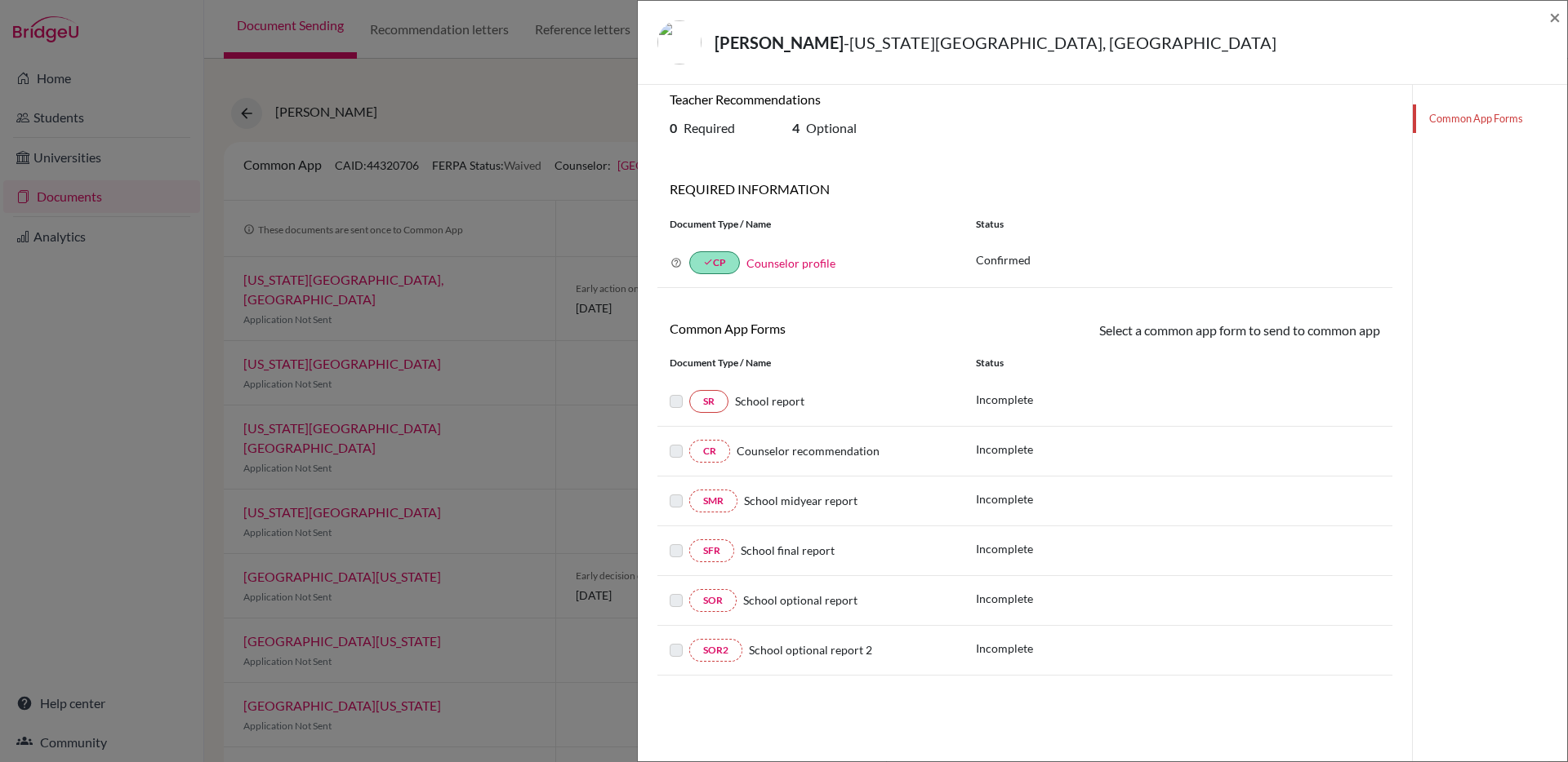
scroll to position [21, 0]
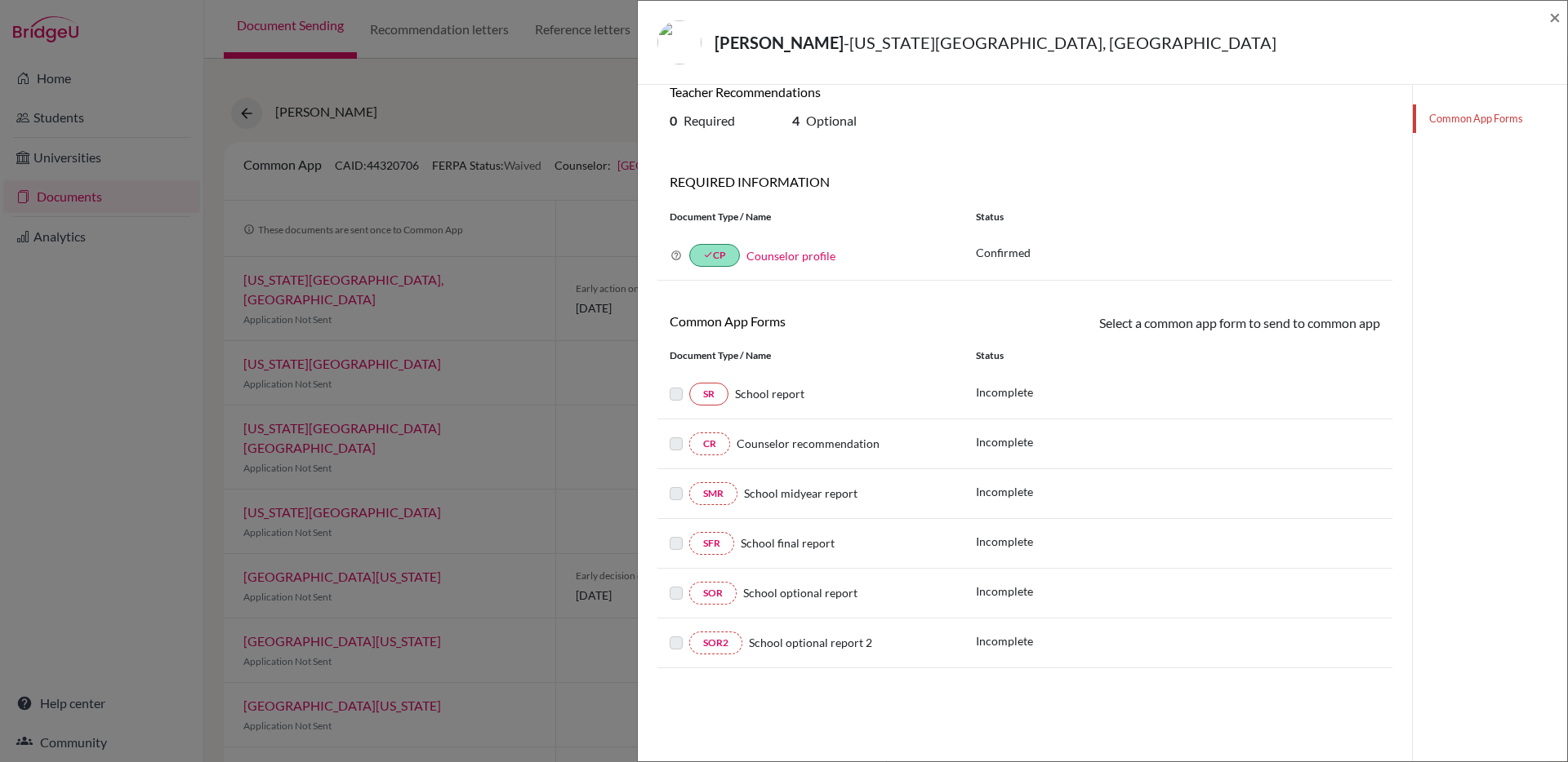
click at [1547, 18] on div "Shimono, Rui - Pennsylvania State University, University Park ×" at bounding box center [1102, 42] width 916 height 70
click at [1556, 17] on span "×" at bounding box center [1555, 17] width 12 height 23
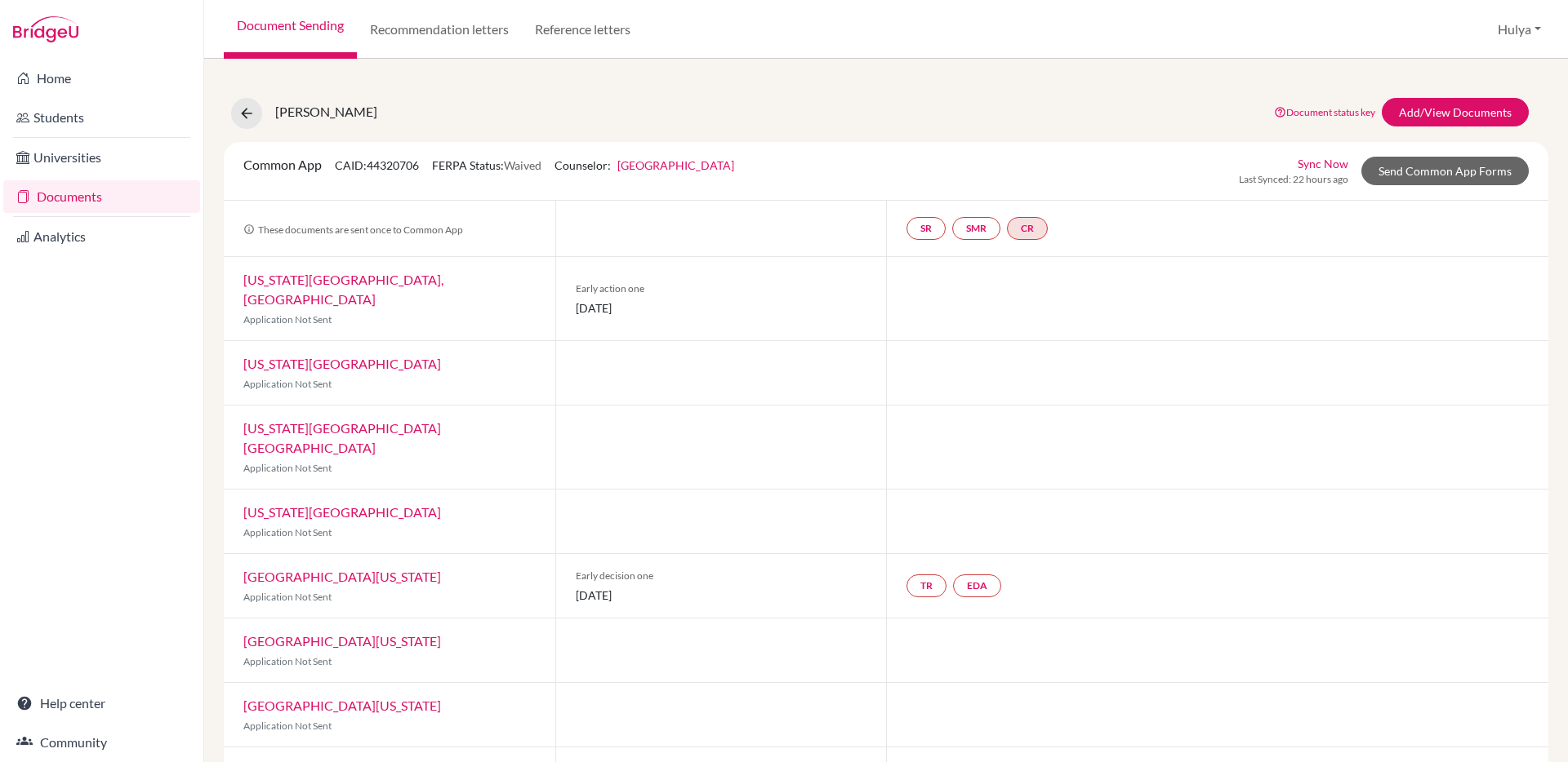
scroll to position [13, 0]
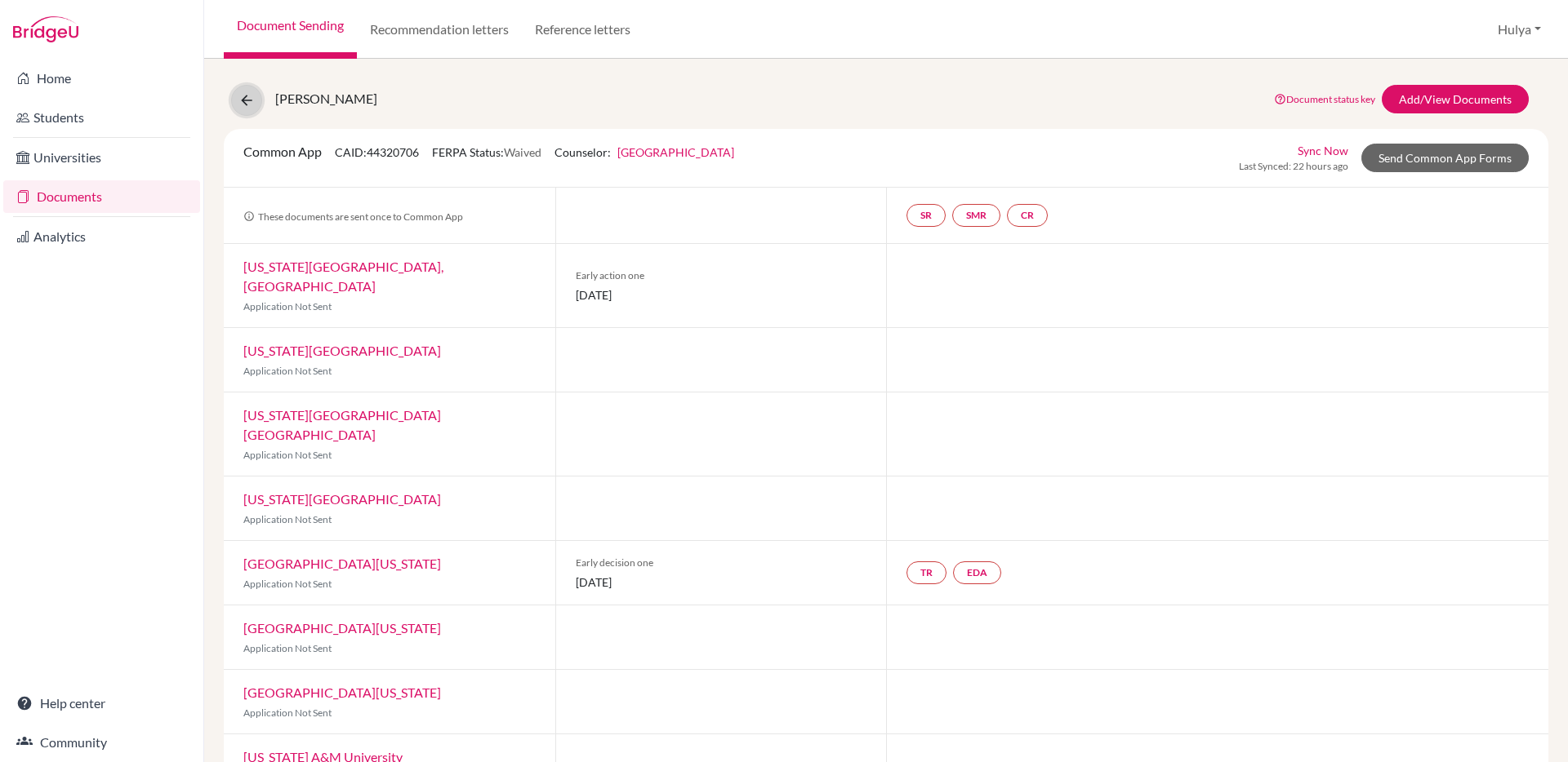
click at [240, 106] on icon at bounding box center [247, 101] width 17 height 17
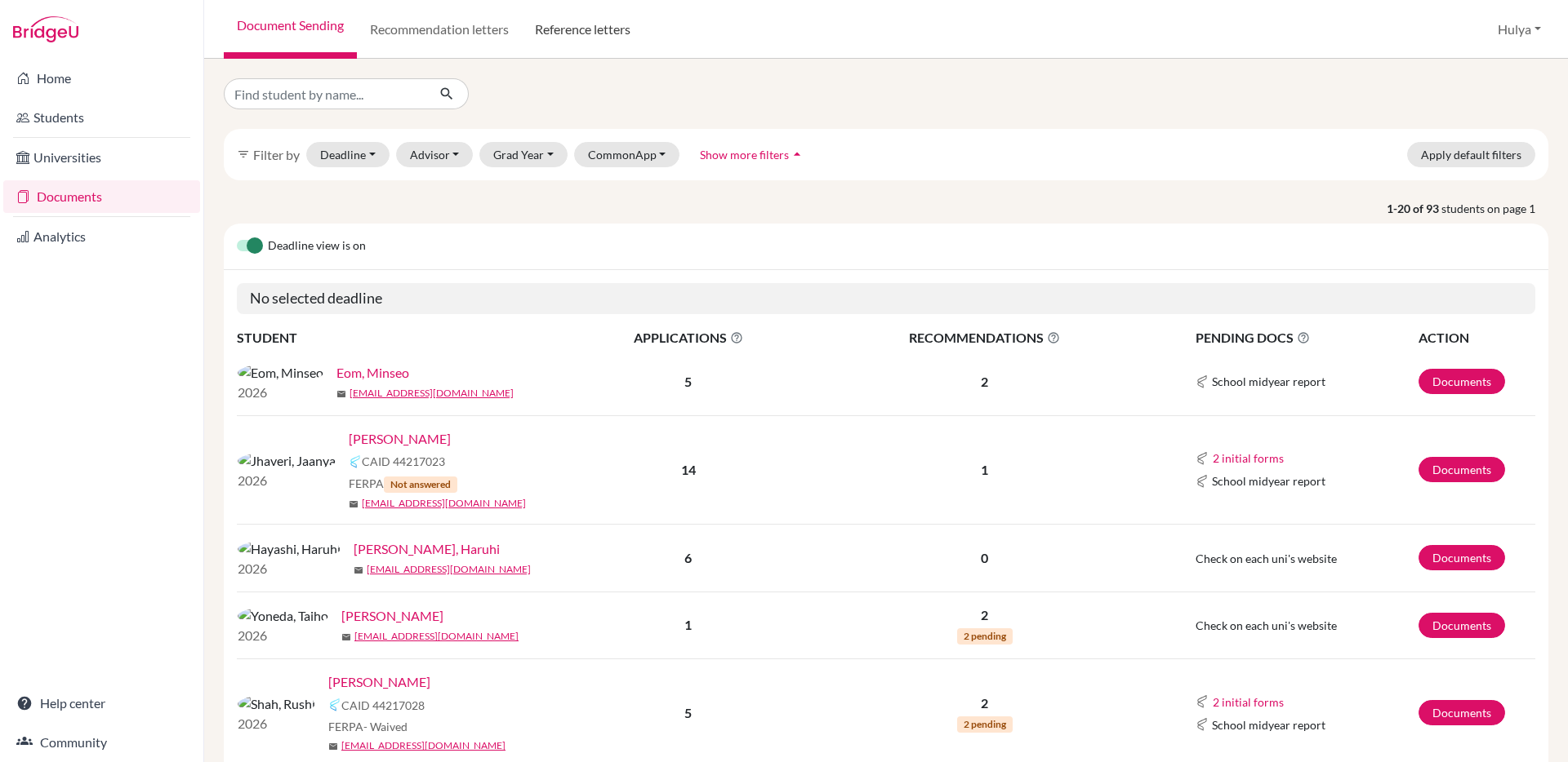
click at [585, 33] on link "Reference letters" at bounding box center [583, 29] width 121 height 59
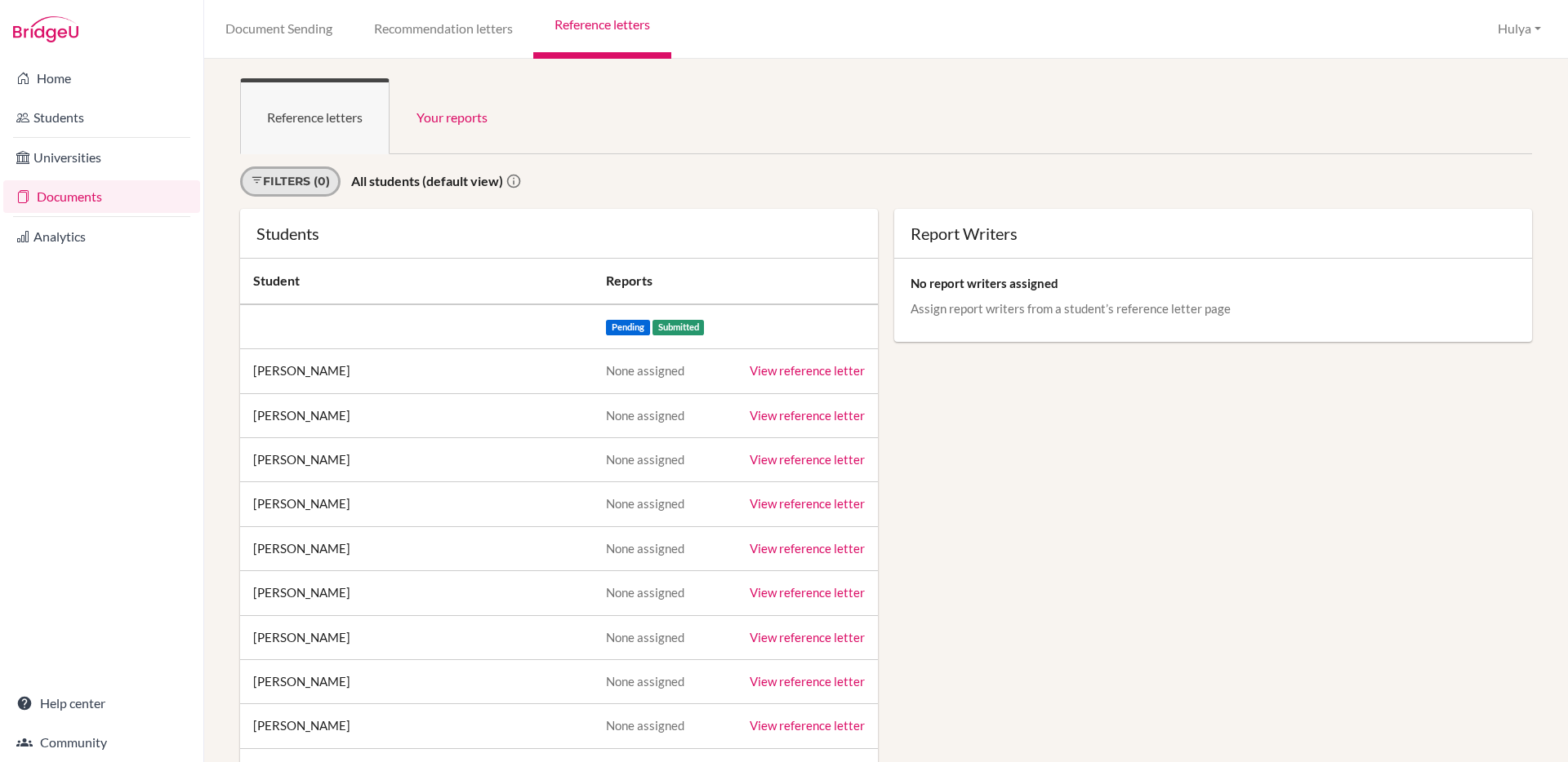
click at [323, 189] on link "Filters (0)" at bounding box center [290, 181] width 101 height 30
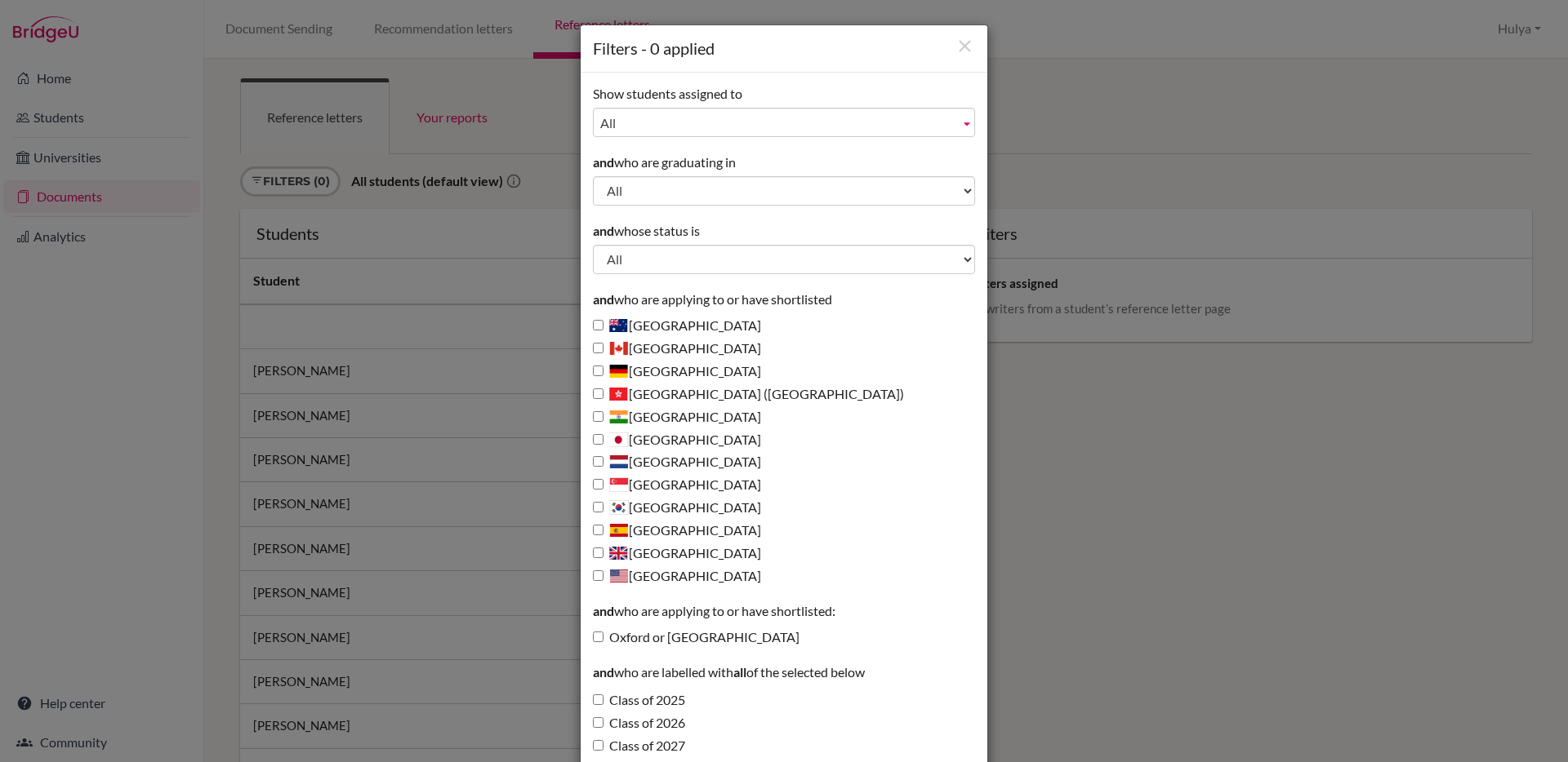
click at [706, 131] on span "All" at bounding box center [777, 123] width 353 height 29
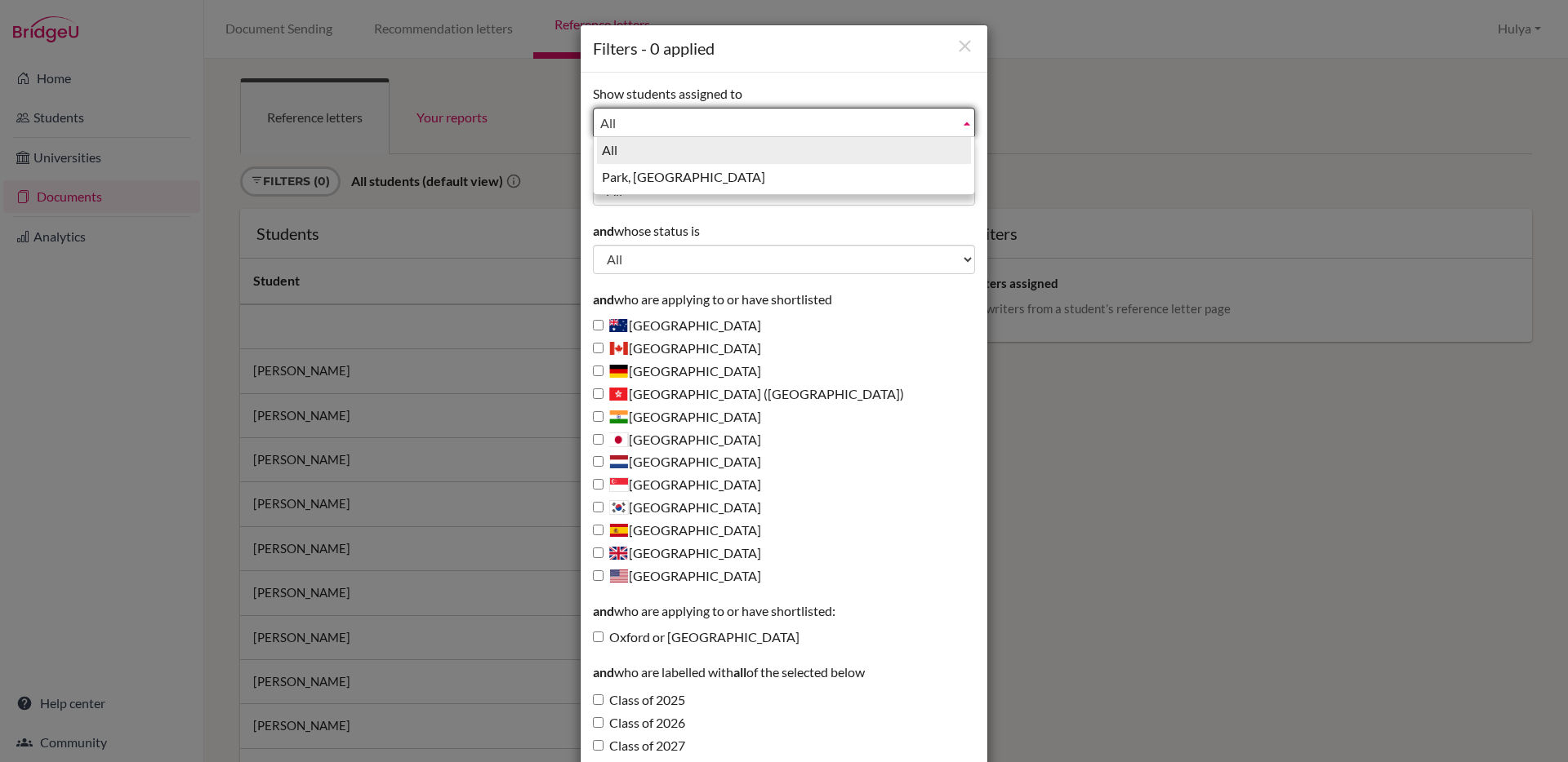
click at [706, 131] on span "All" at bounding box center [777, 123] width 353 height 29
click at [691, 195] on select "All 2035 2027 2026 2025 2024 2023" at bounding box center [784, 190] width 382 height 29
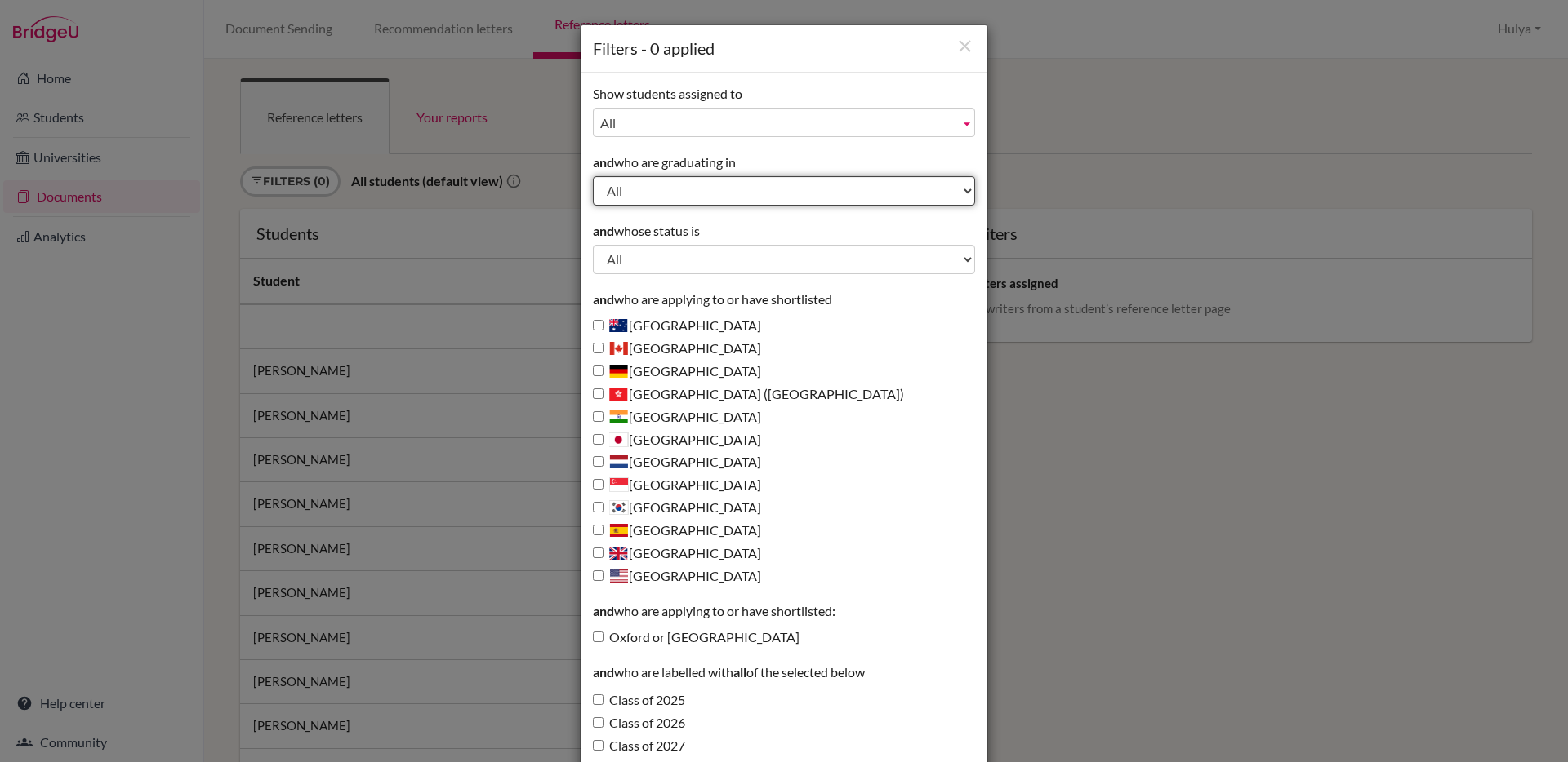
select select "2026"
click at [593, 176] on select "All 2035 2027 2026 2025 2024 2023" at bounding box center [784, 190] width 382 height 29
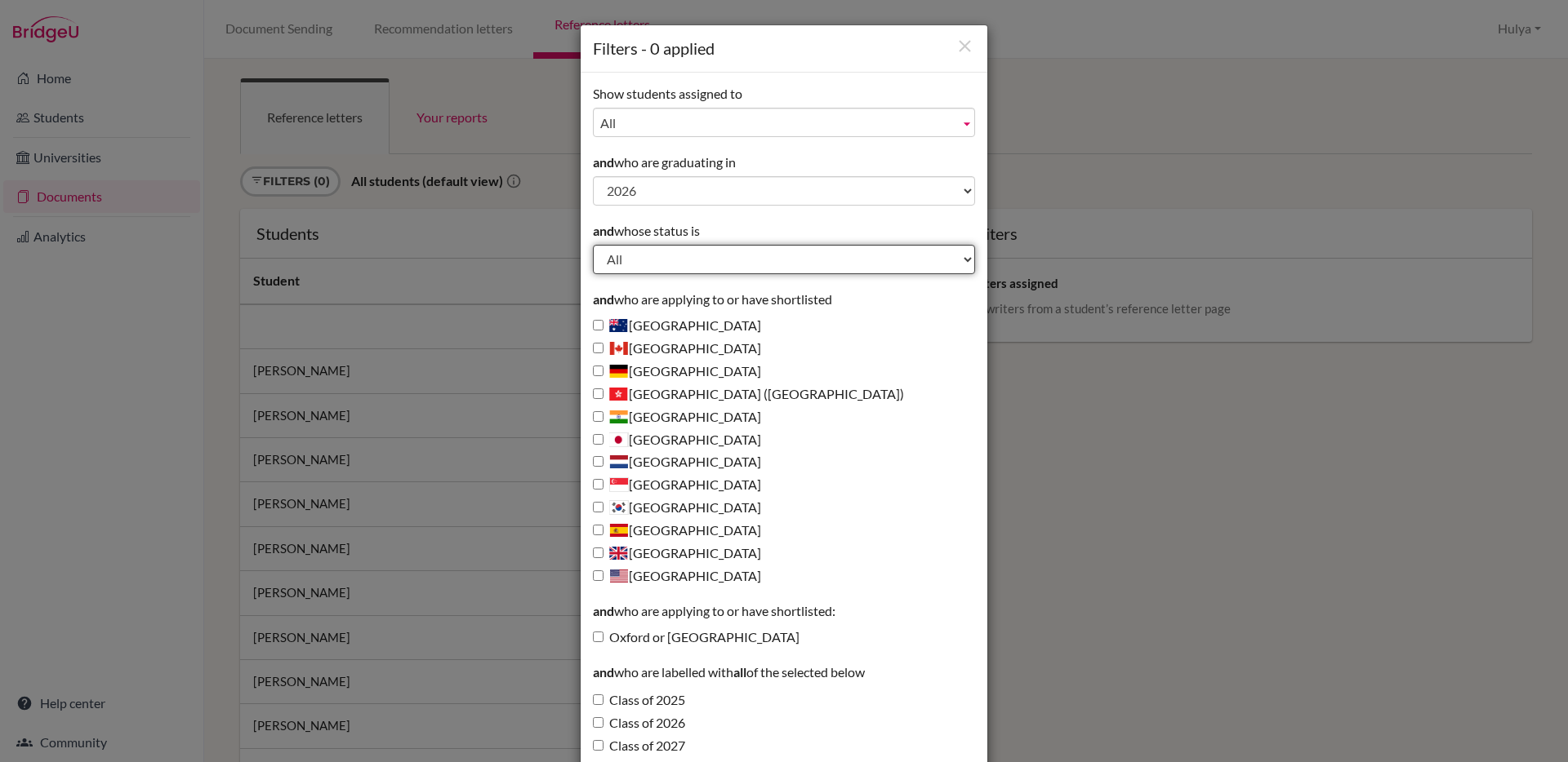
click at [793, 246] on select "All Behind schedule Inactive last week Inactive last month Inactive last 3 mont…" at bounding box center [784, 259] width 382 height 29
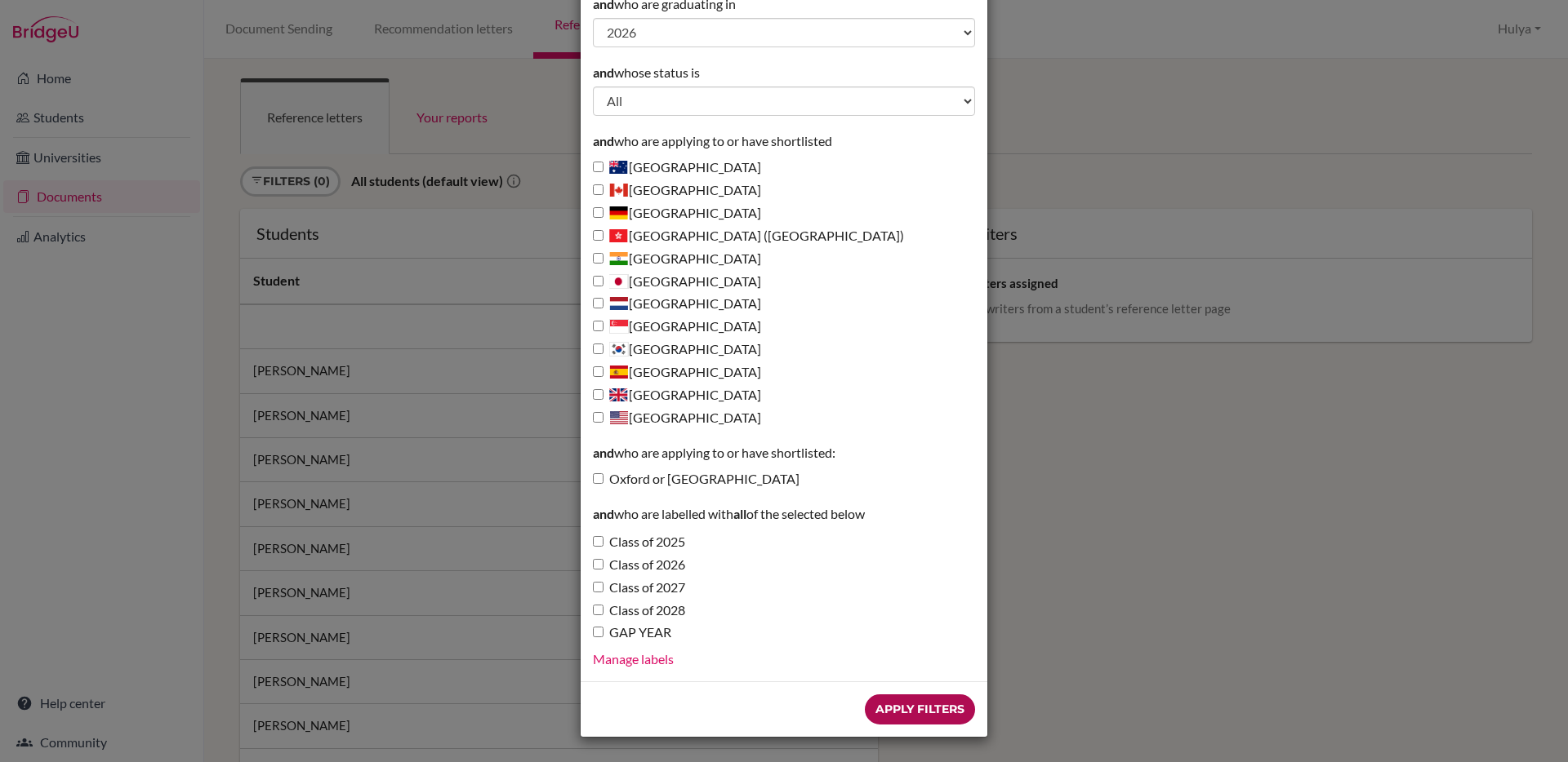
click at [900, 708] on input "Apply Filters" at bounding box center [920, 710] width 111 height 30
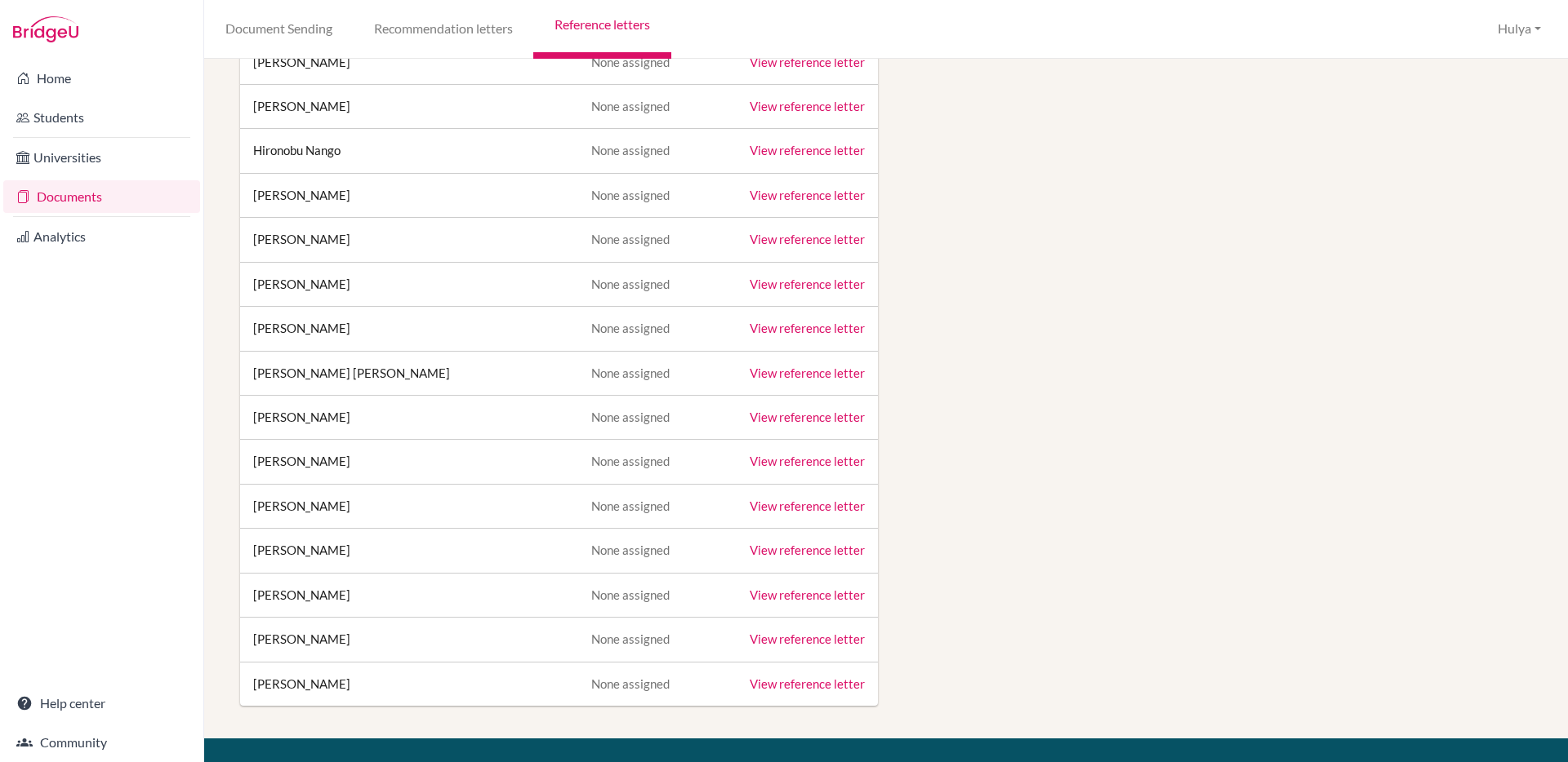
scroll to position [1128, 0]
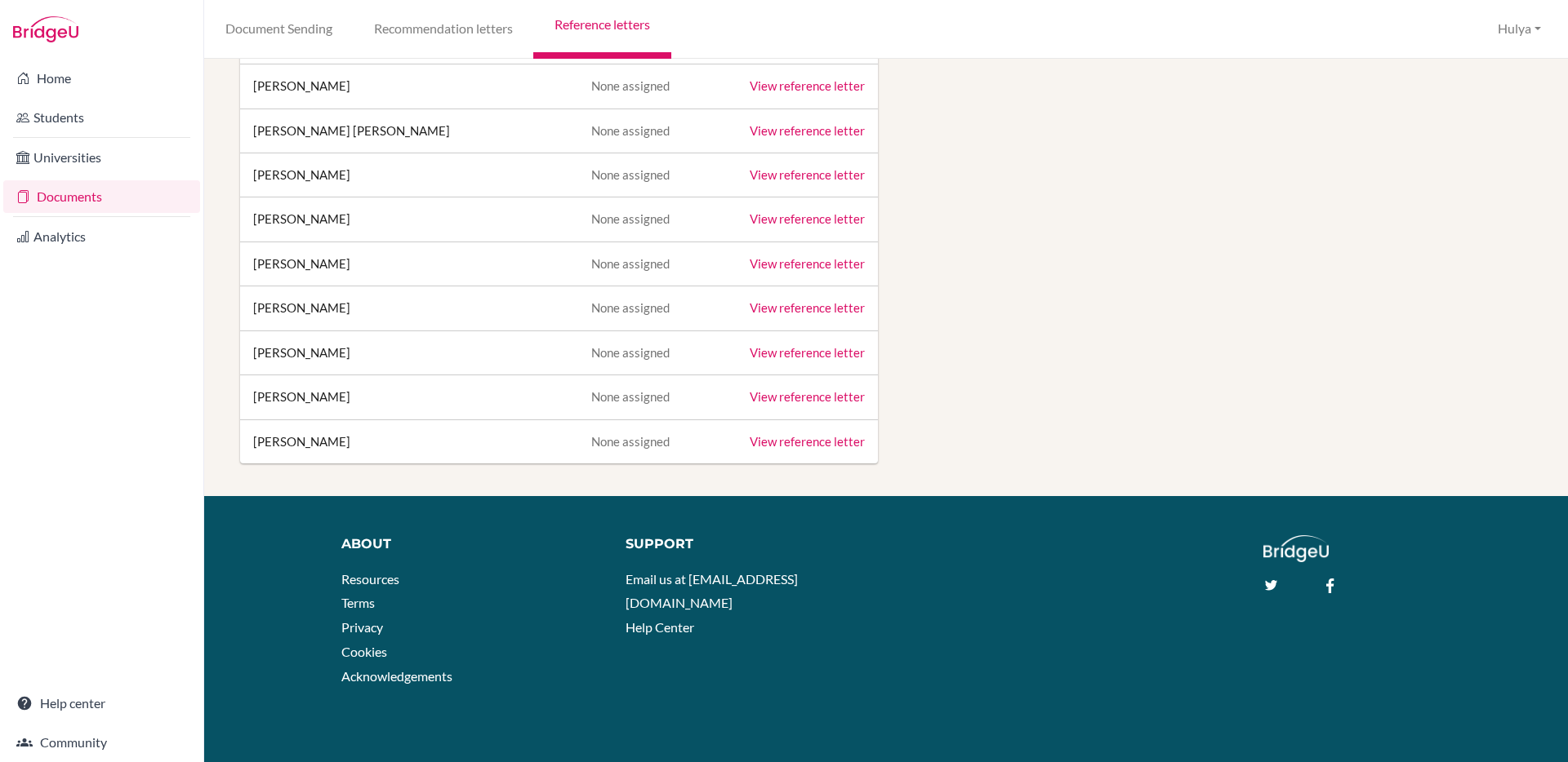
click at [297, 440] on td "[PERSON_NAME]" at bounding box center [409, 441] width 338 height 44
click at [456, 19] on link "Recommendation letters" at bounding box center [442, 29] width 180 height 59
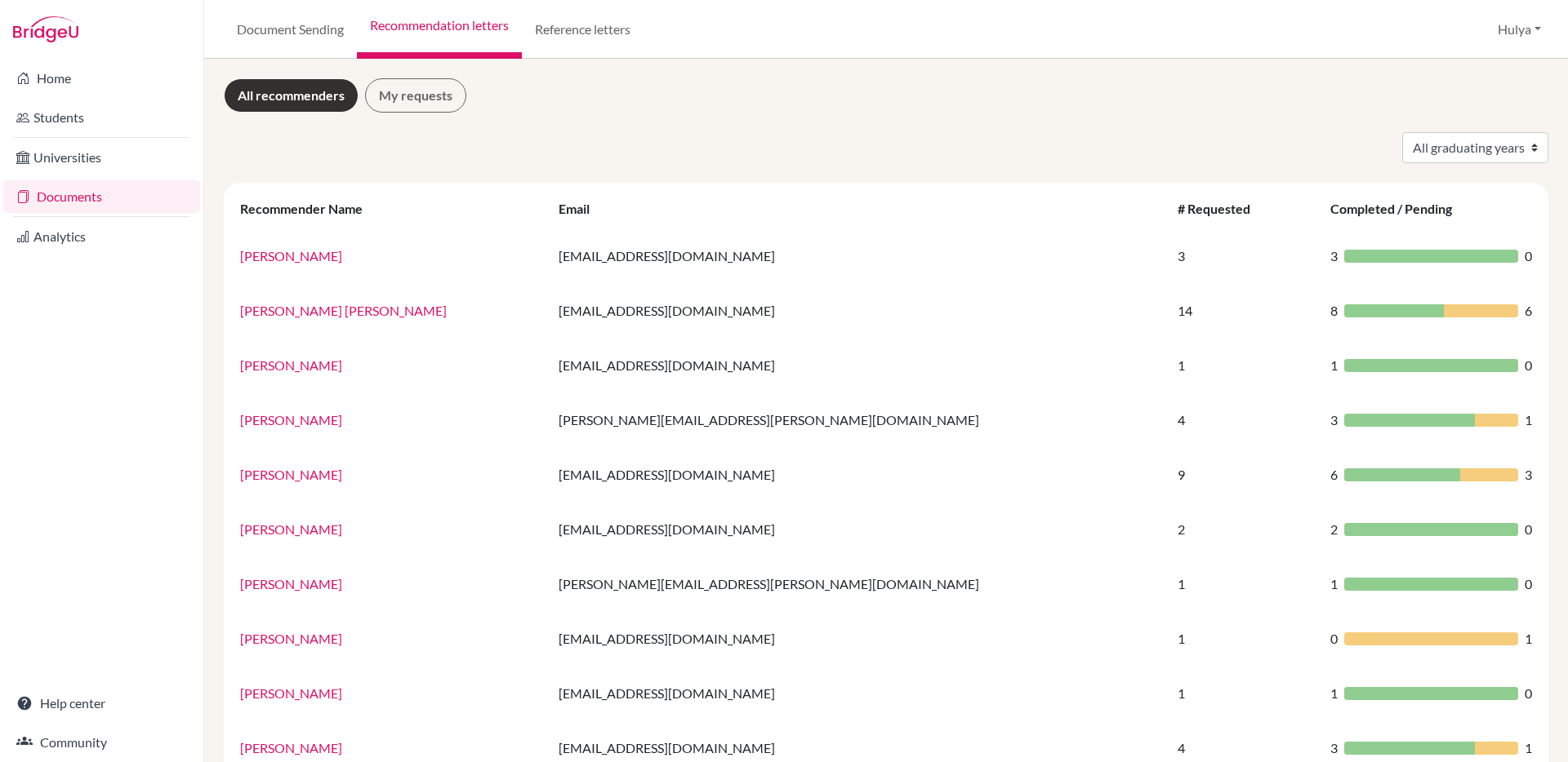
scroll to position [16, 0]
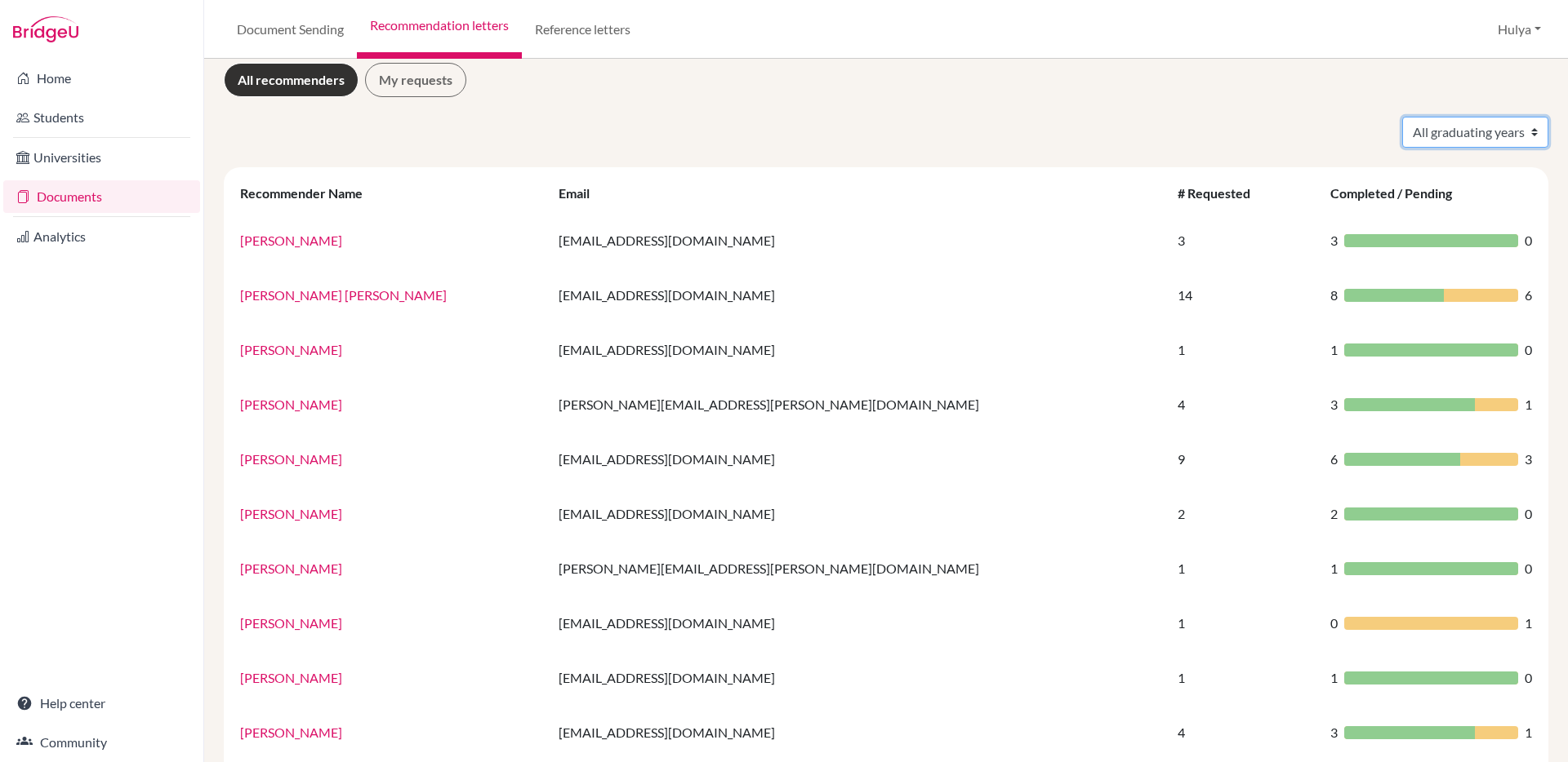
click at [1417, 130] on select "All graduating years 2025 2026" at bounding box center [1475, 131] width 146 height 31
select select "2026"
click at [1402, 116] on select "All graduating years 2025 2026" at bounding box center [1475, 131] width 146 height 31
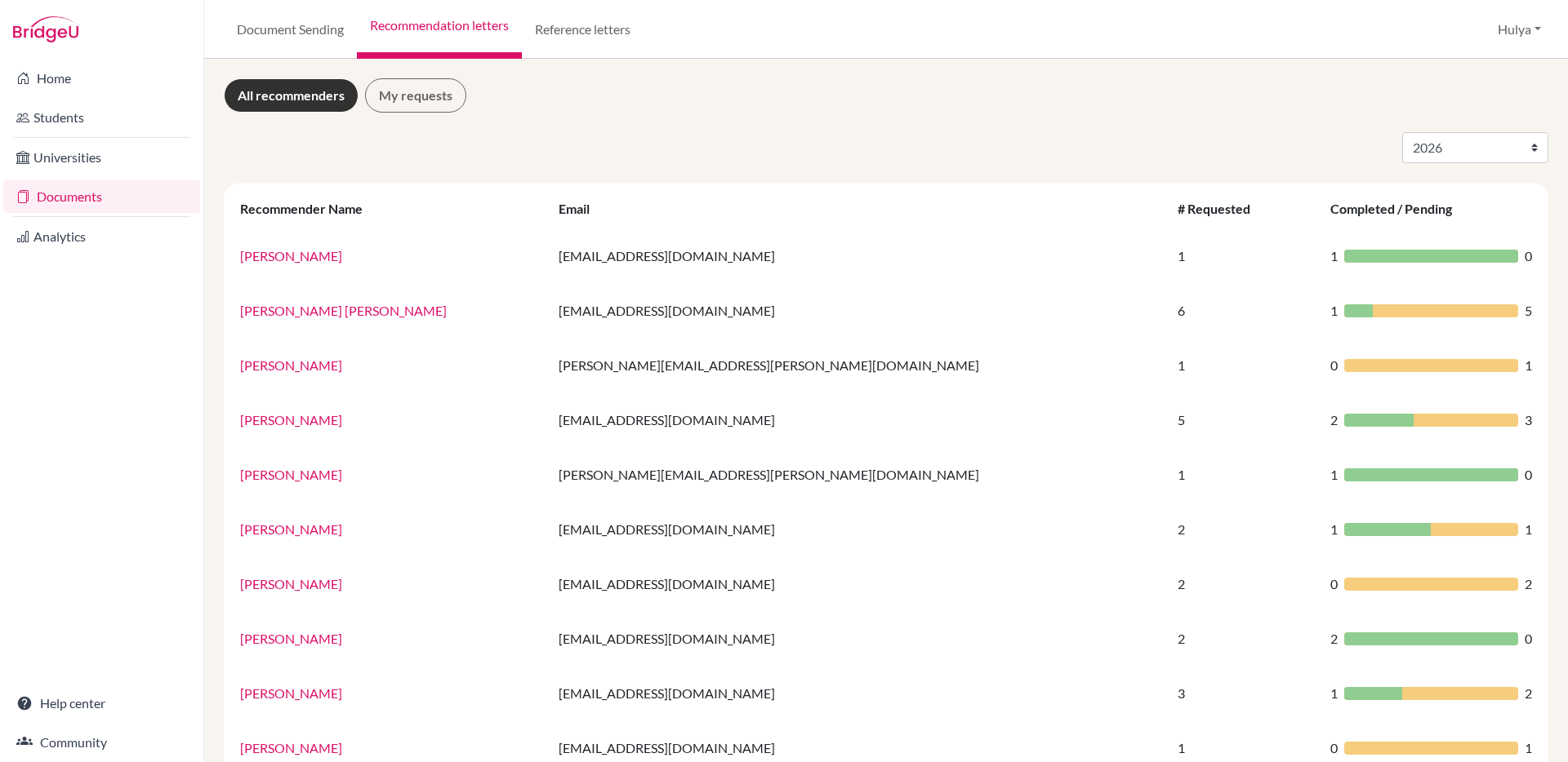
select select "2026"
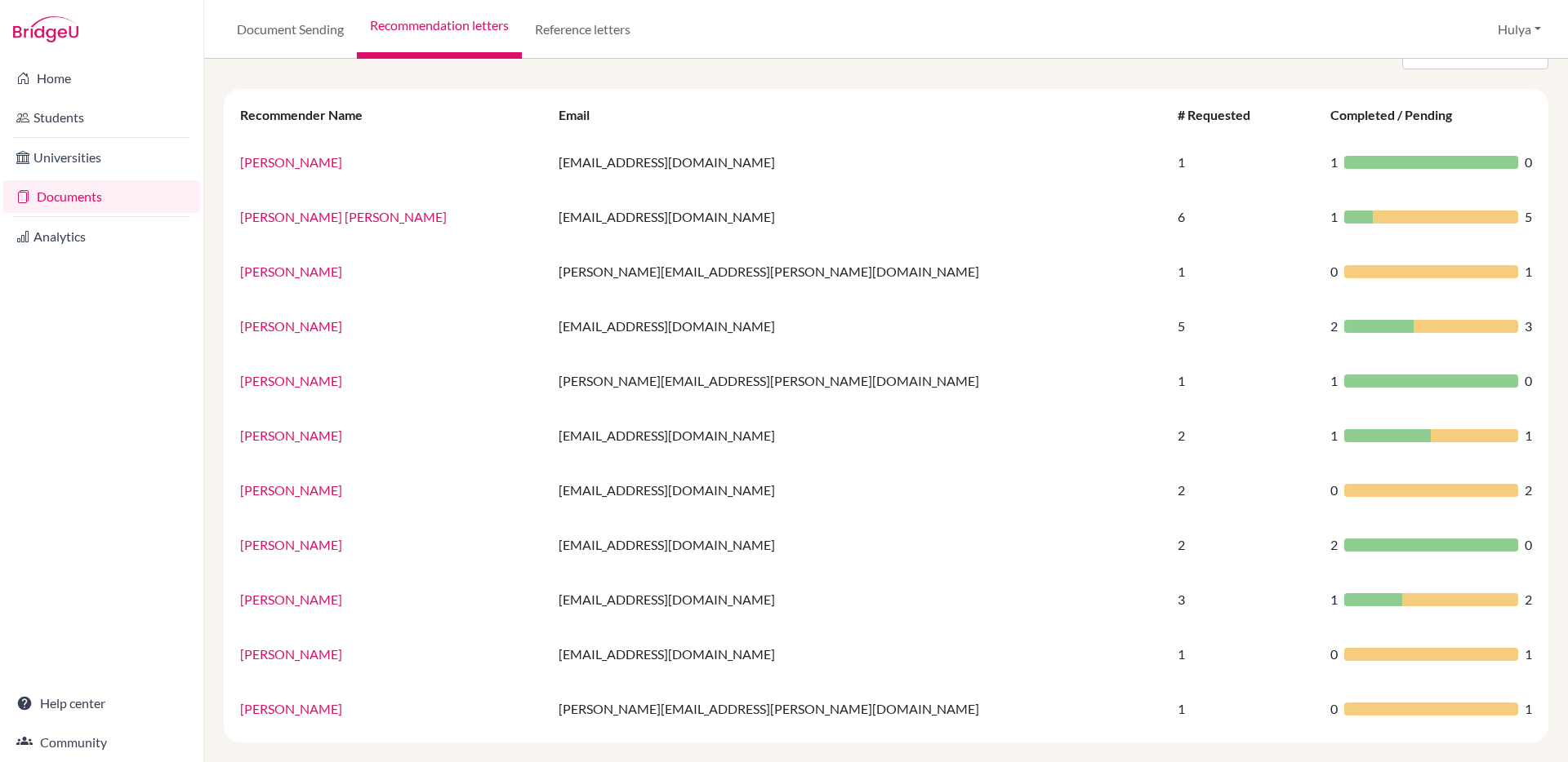
scroll to position [114, 0]
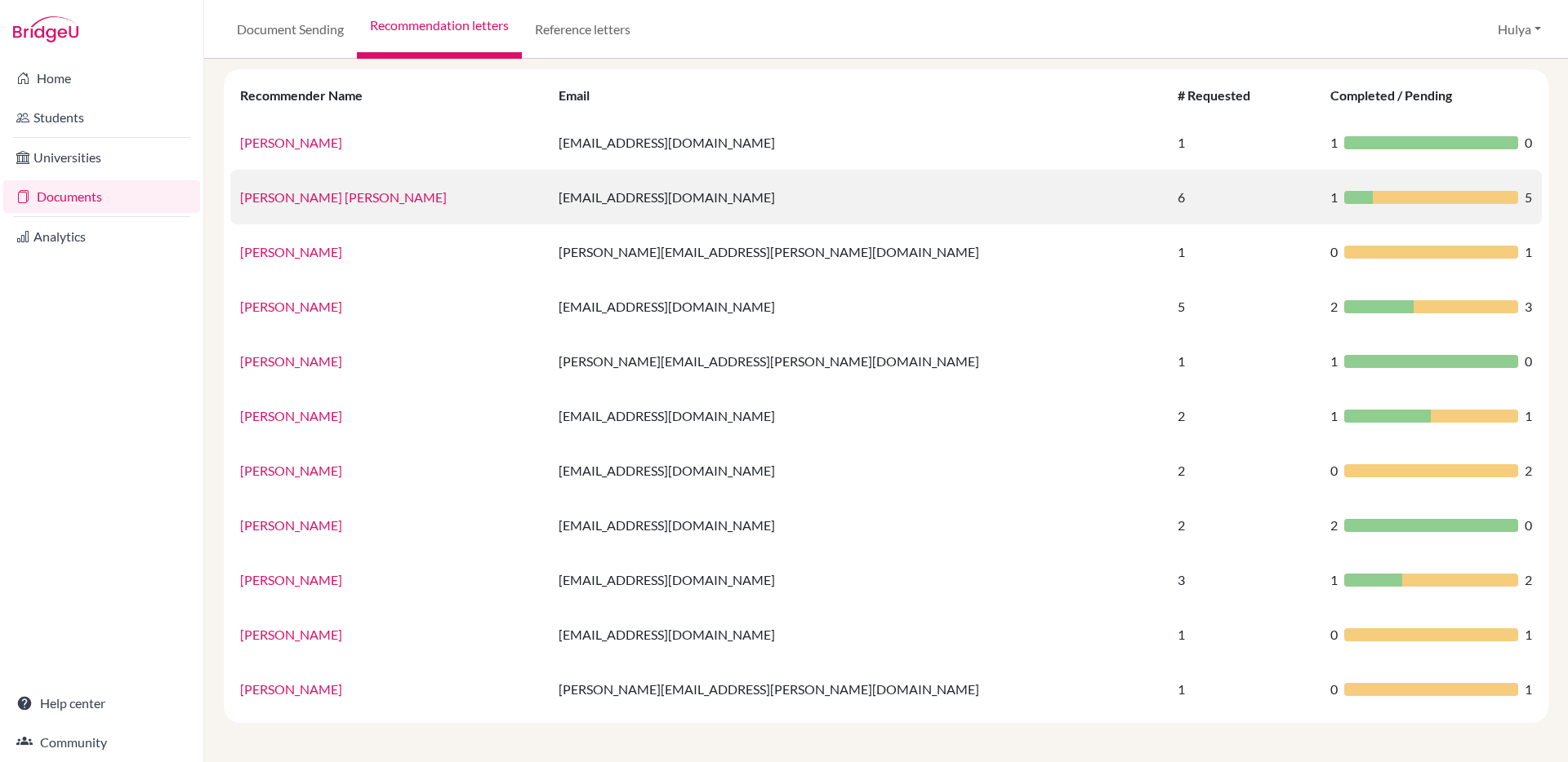
click at [289, 194] on link "[PERSON_NAME] [PERSON_NAME]" at bounding box center [343, 197] width 206 height 16
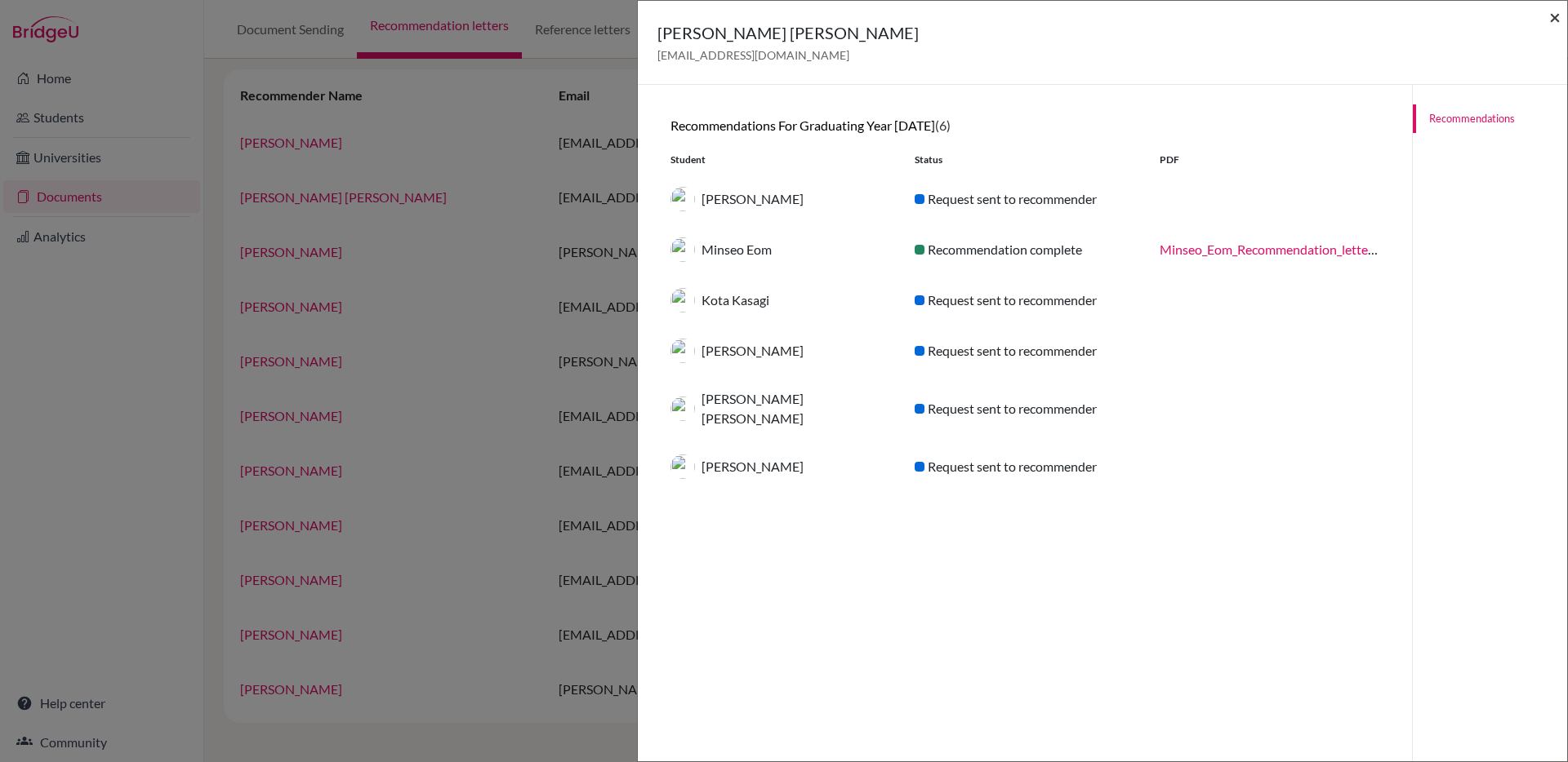
click at [1549, 19] on span "×" at bounding box center [1555, 17] width 12 height 23
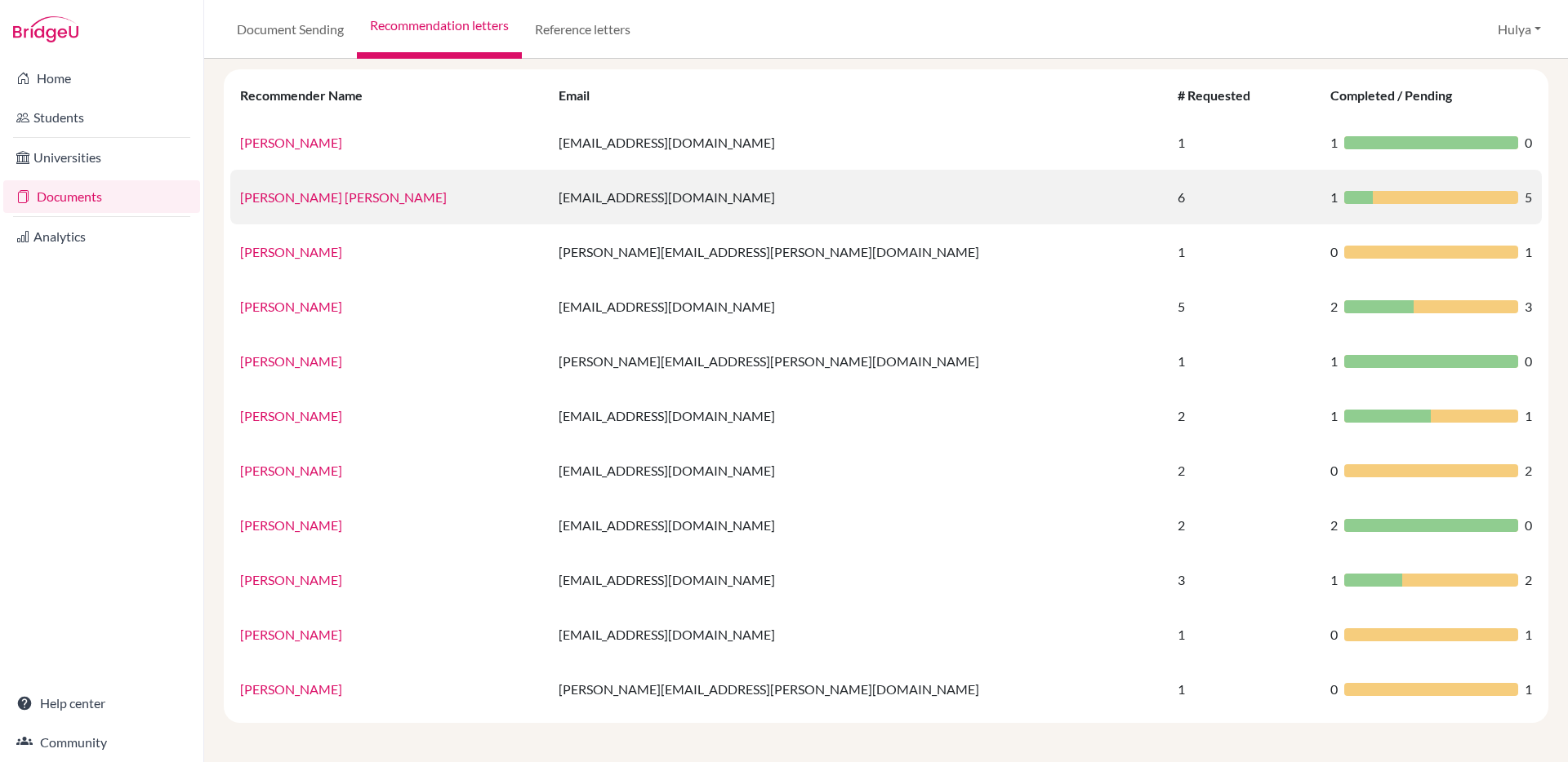
scroll to position [0, 0]
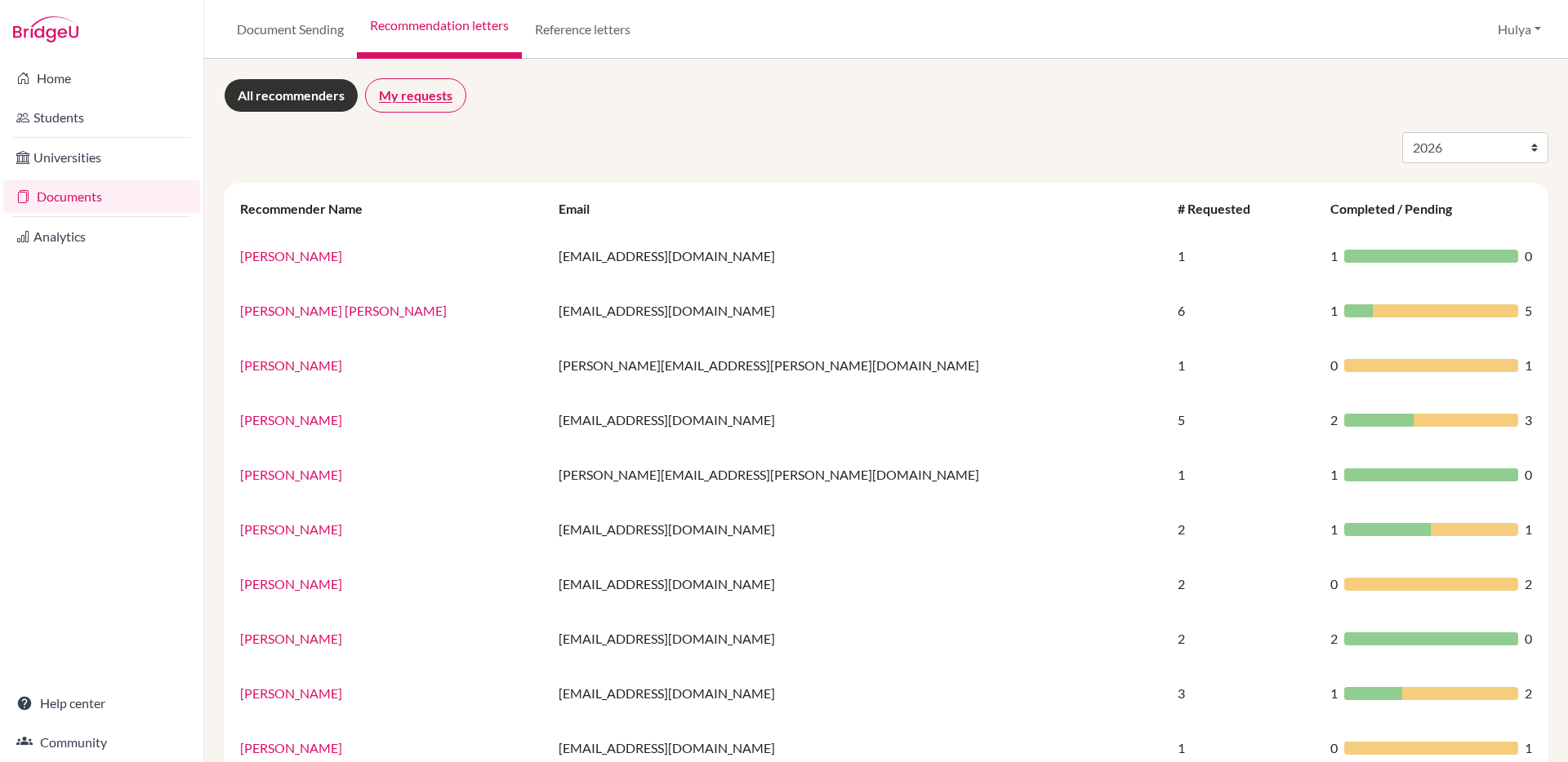
click at [425, 99] on link "My requests" at bounding box center [416, 95] width 101 height 34
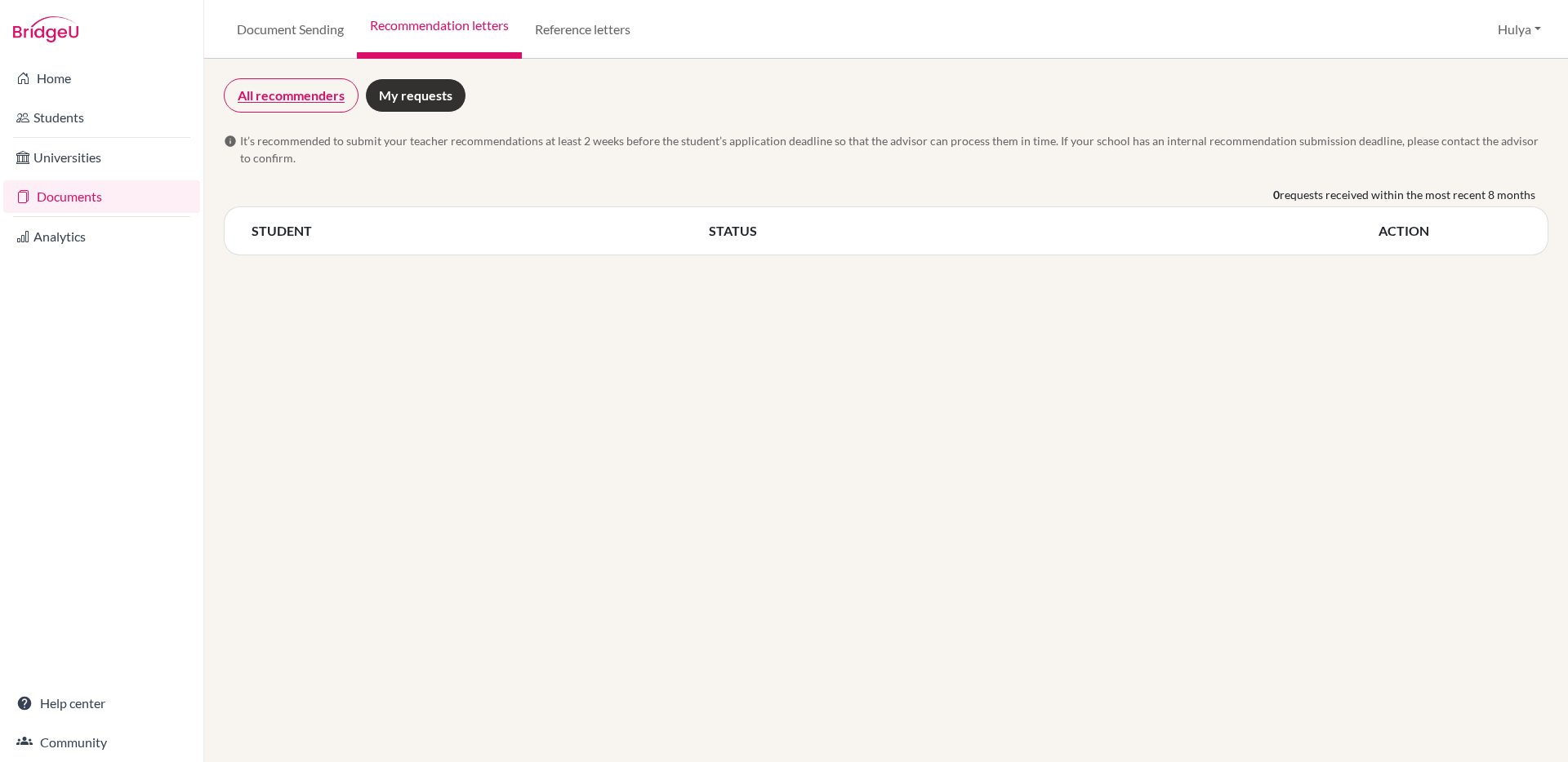
click at [244, 87] on link "All recommenders" at bounding box center [291, 95] width 135 height 34
select select "2026"
